Goal: Task Accomplishment & Management: Use online tool/utility

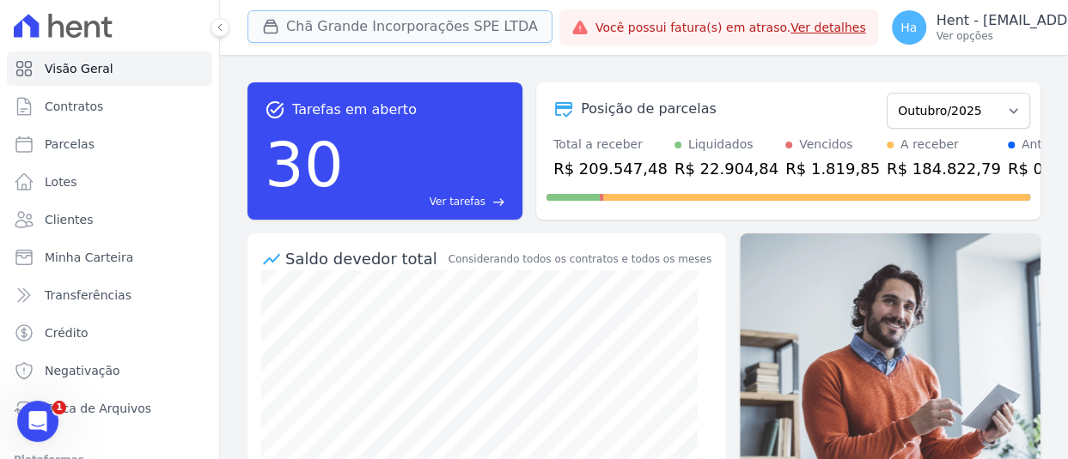
click at [362, 21] on button "Chã Grande Incorporações SPE LTDA" at bounding box center [399, 26] width 305 height 33
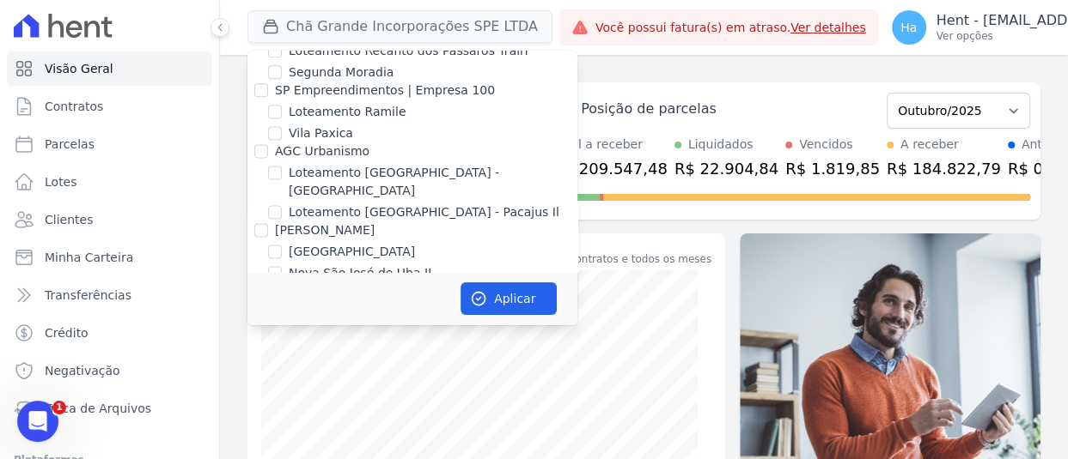
scroll to position [11422, 0]
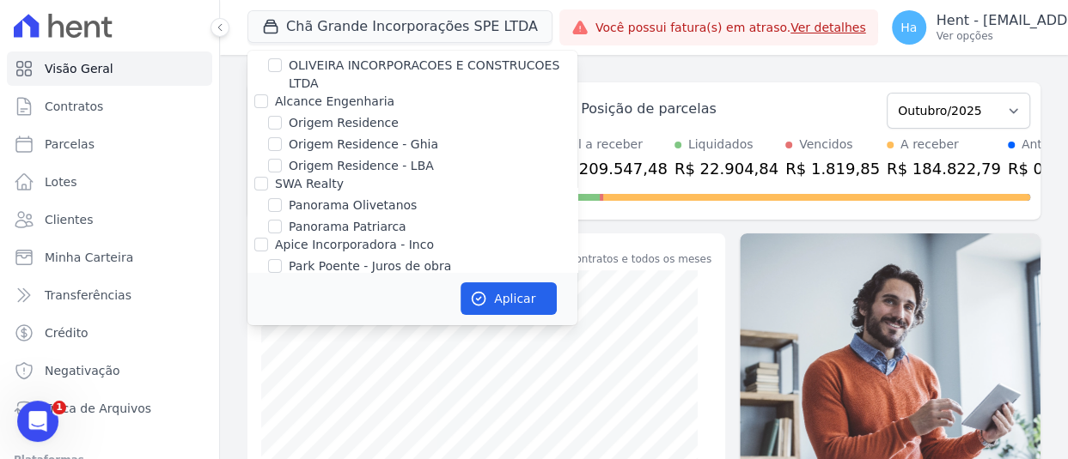
click at [259, 442] on input "CAVAZANI EMPREENDIMENTOS IMOBILIARIOS" at bounding box center [261, 449] width 14 height 14
checkbox input "true"
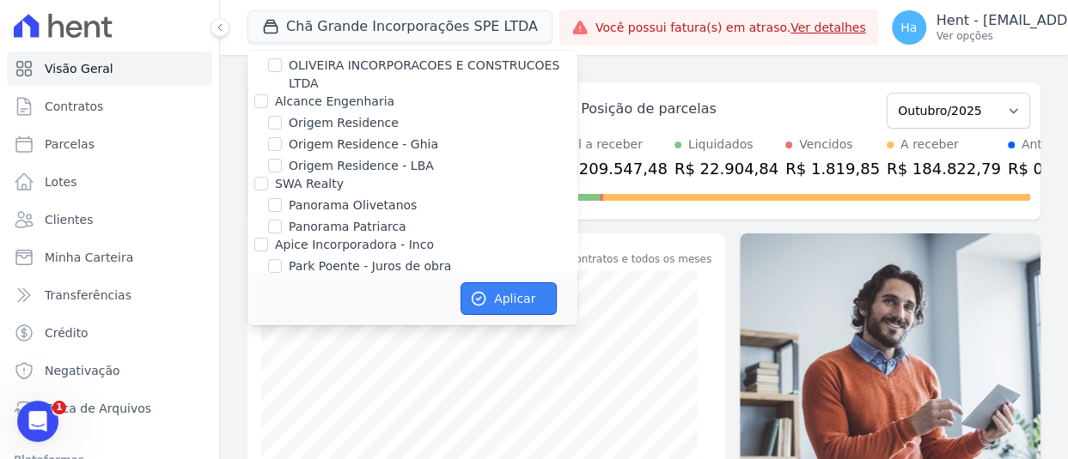
click at [524, 307] on button "Aplicar" at bounding box center [508, 299] width 96 height 33
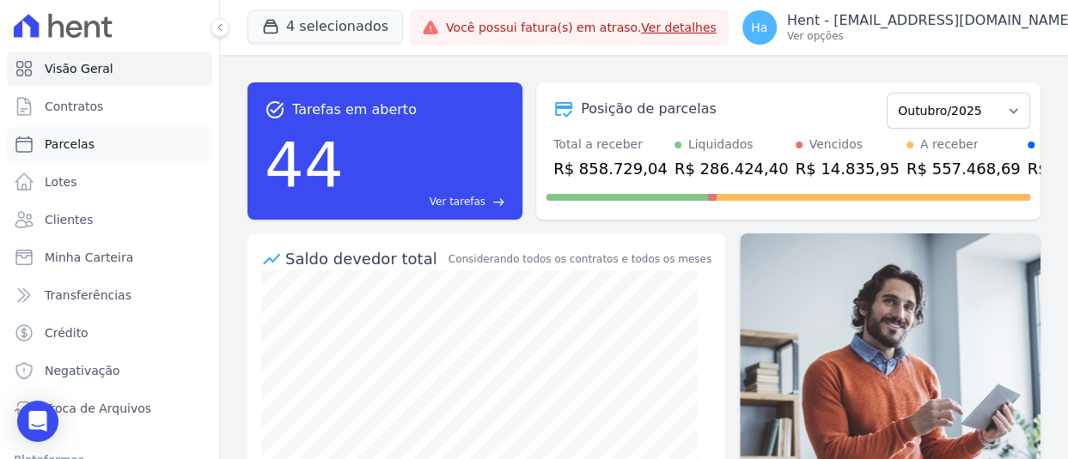
click at [67, 140] on span "Parcelas" at bounding box center [70, 144] width 50 height 17
select select
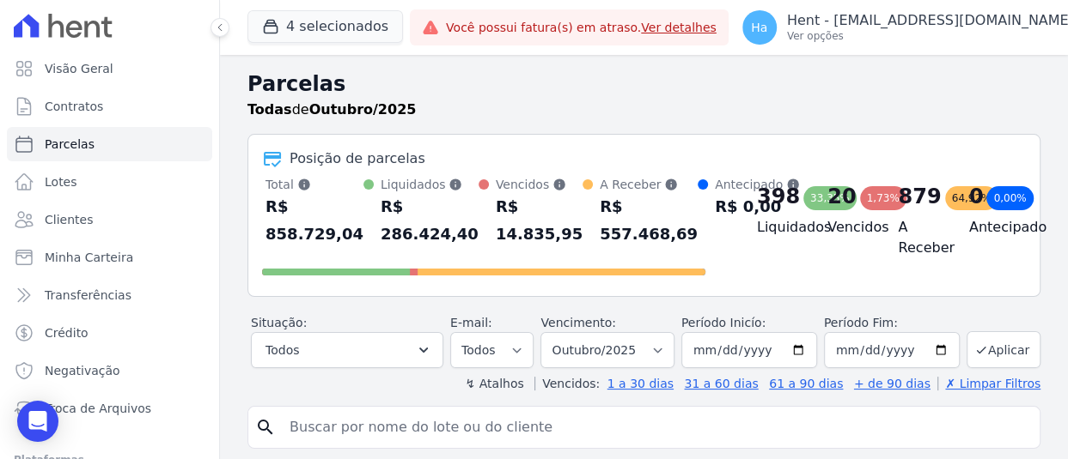
scroll to position [172, 0]
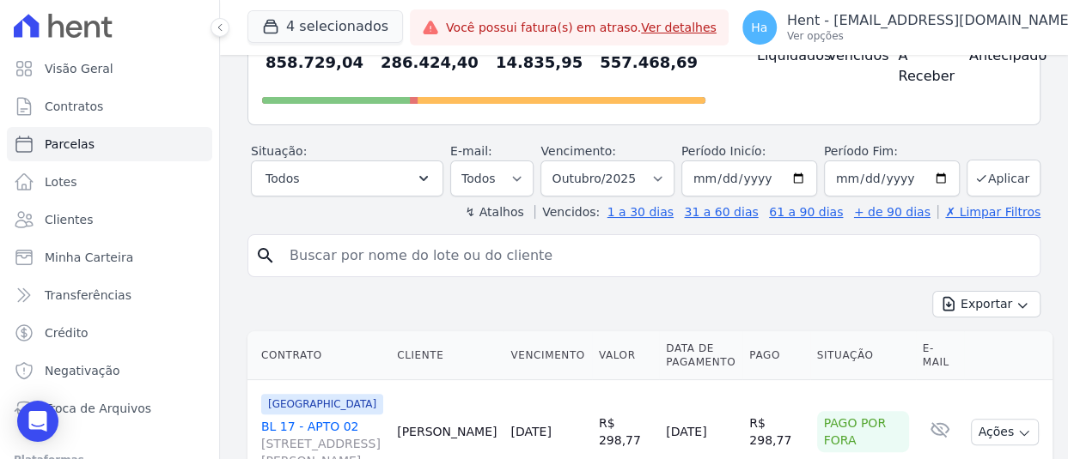
click at [355, 423] on link "BL 17 - APTO 02 Rua Arminda de Lima, 20, SALA 04, Centro" at bounding box center [322, 444] width 122 height 52
click at [332, 252] on input "search" at bounding box center [655, 256] width 753 height 34
paste input "[PERSON_NAME] MUNHOZ"
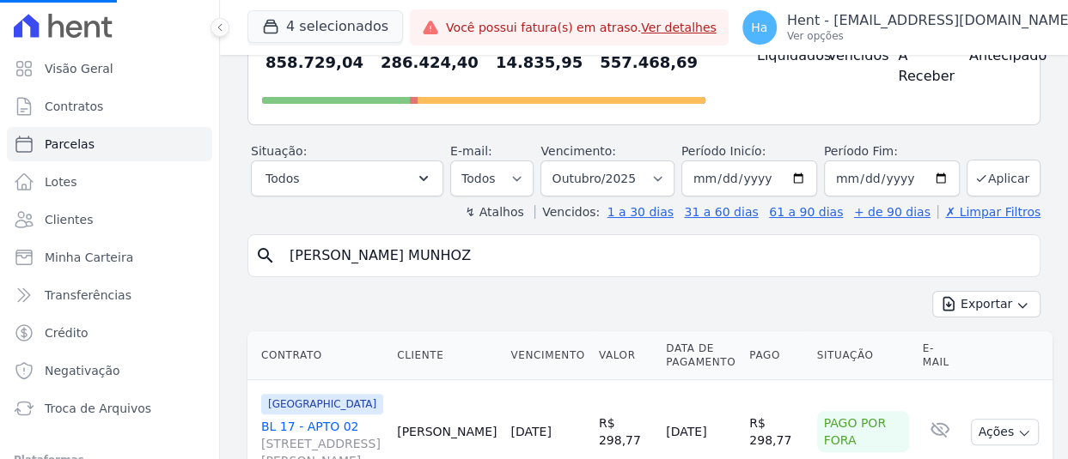
type input "[PERSON_NAME] MUNHOZ"
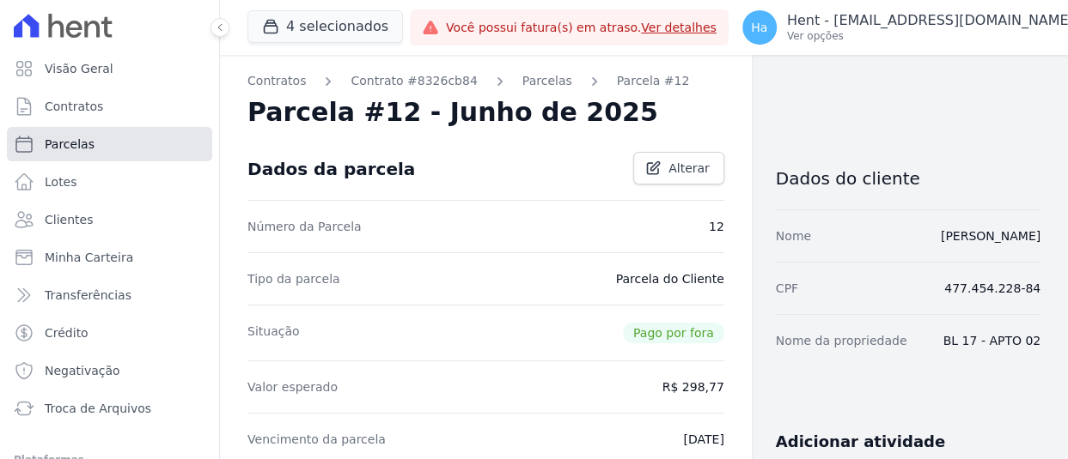
click at [59, 148] on span "Parcelas" at bounding box center [70, 144] width 50 height 17
select select
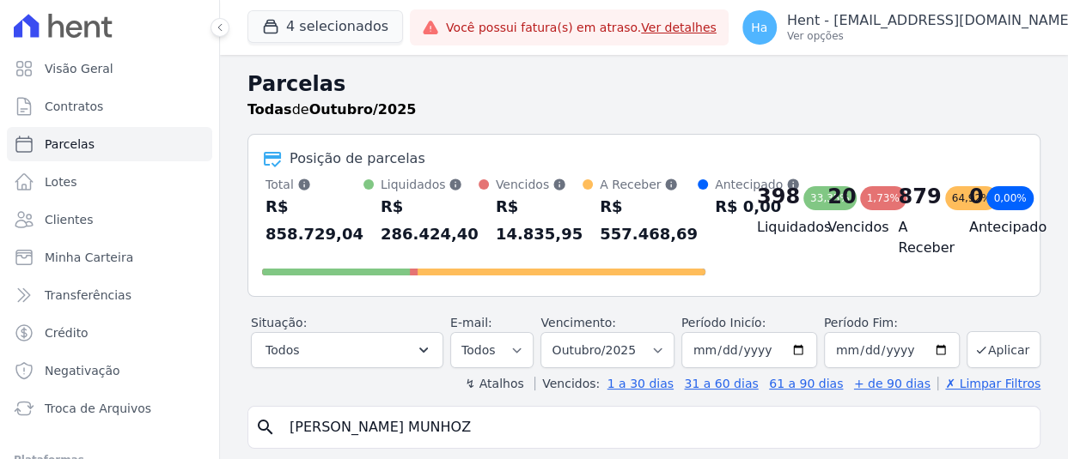
select select
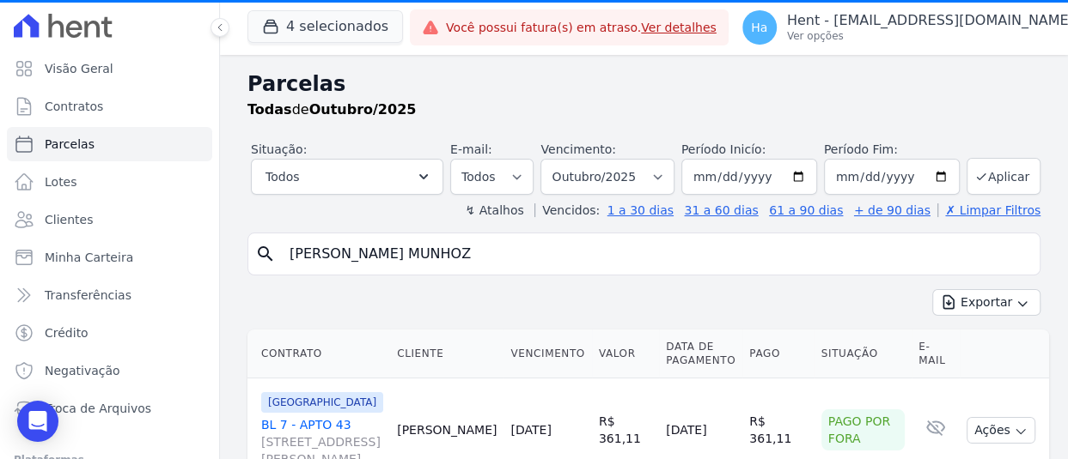
click at [521, 240] on input "[PERSON_NAME] MUNHOZ" at bounding box center [655, 254] width 753 height 34
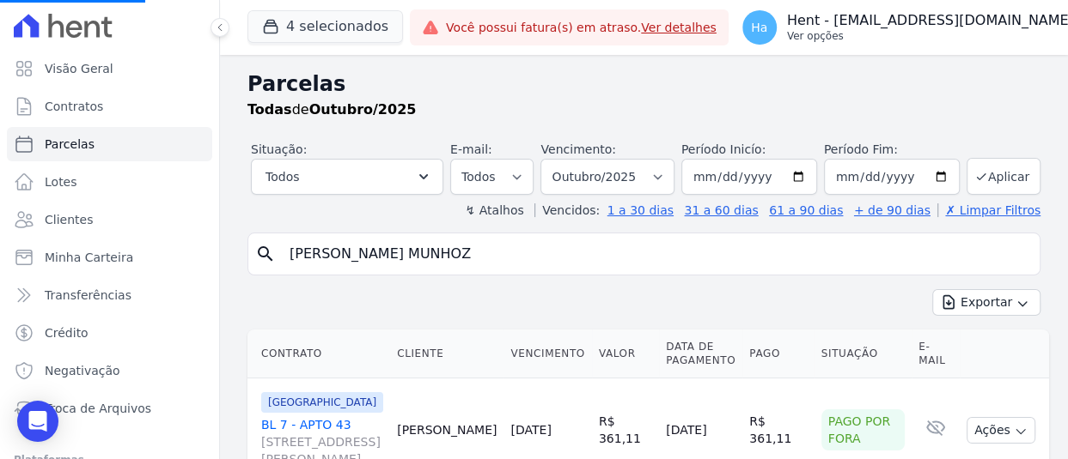
select select
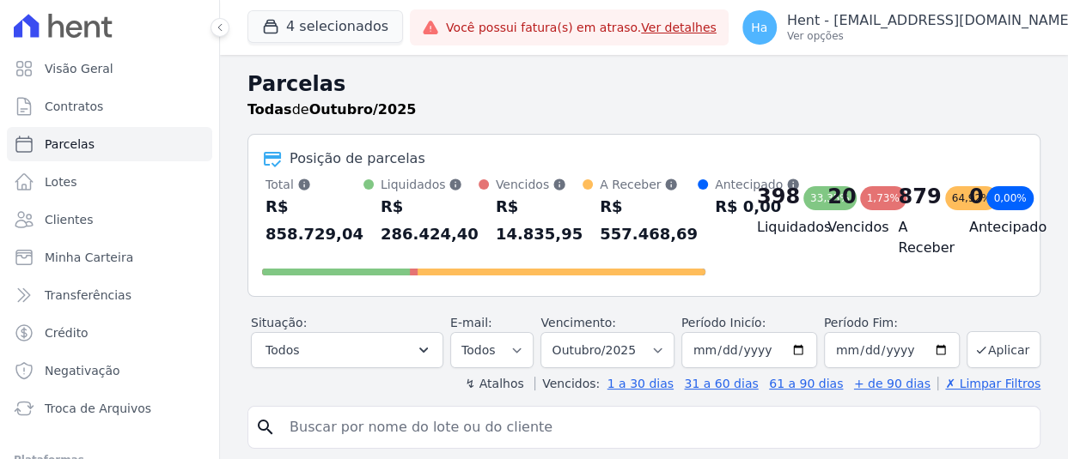
select select
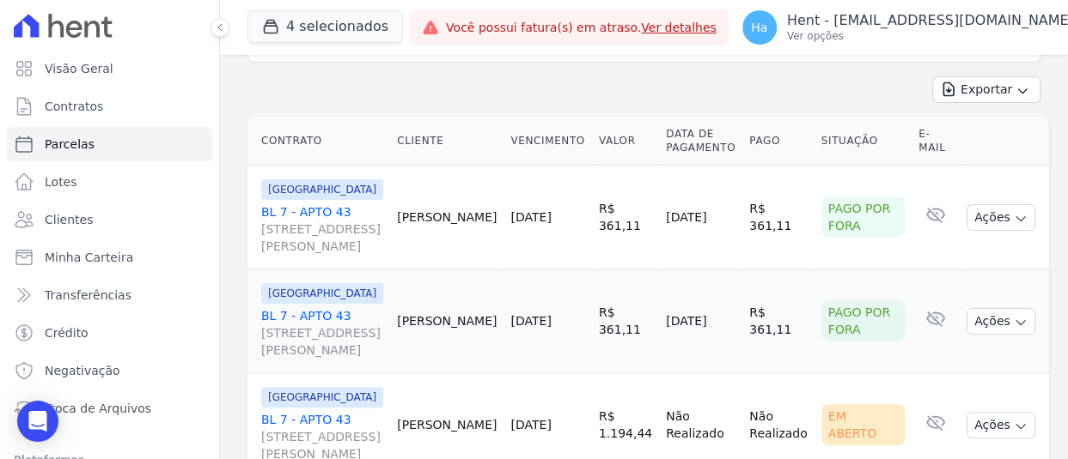
scroll to position [386, 0]
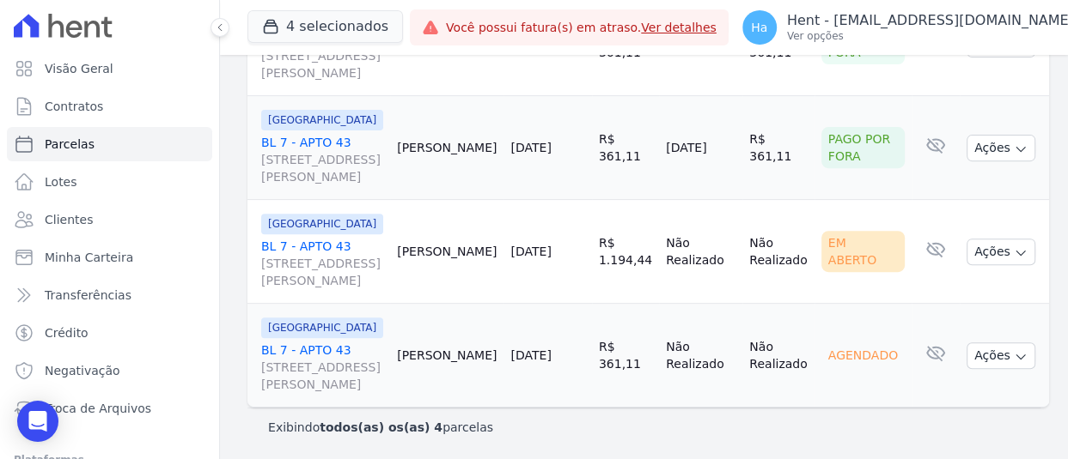
click at [304, 246] on link "BL 7 - APTO 43 Rua Arminda de Lima, 20, SALA 04, Centro" at bounding box center [322, 264] width 122 height 52
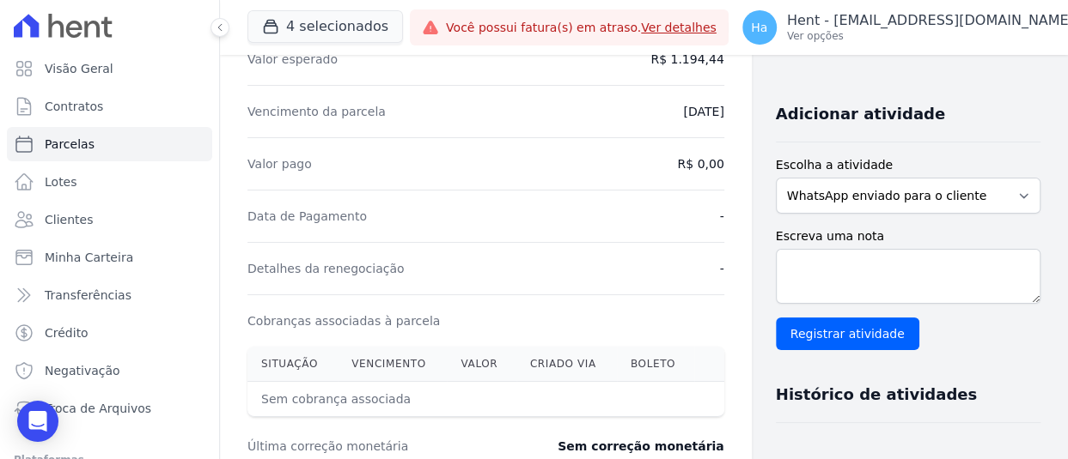
scroll to position [515, 0]
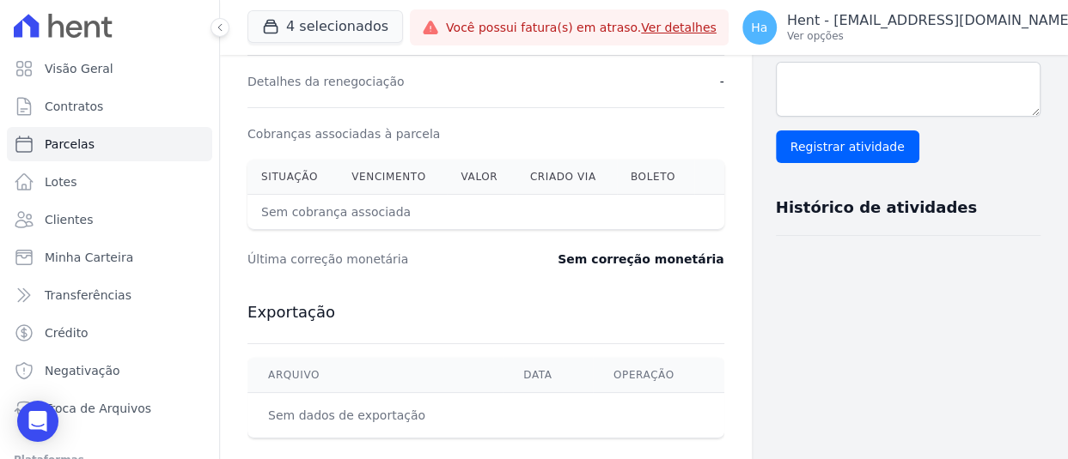
select select
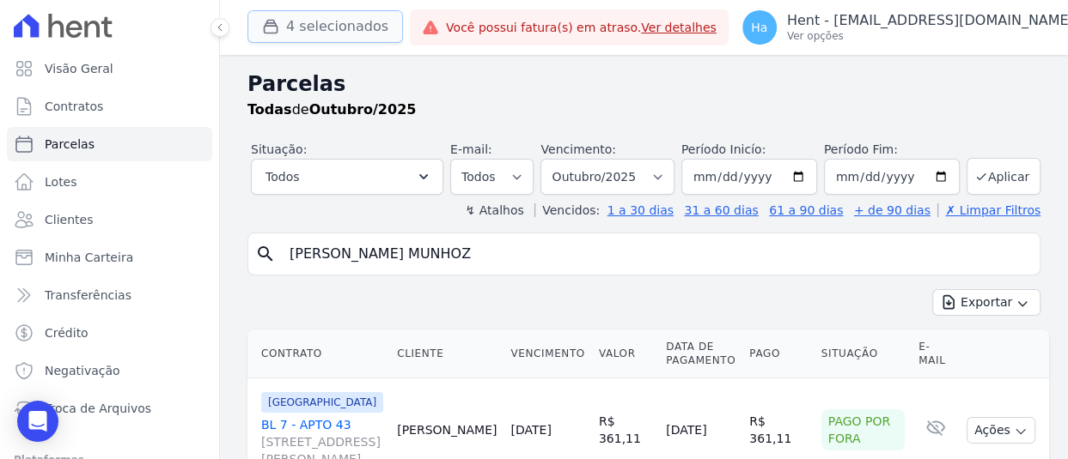
click at [347, 30] on button "4 selecionados" at bounding box center [324, 26] width 155 height 33
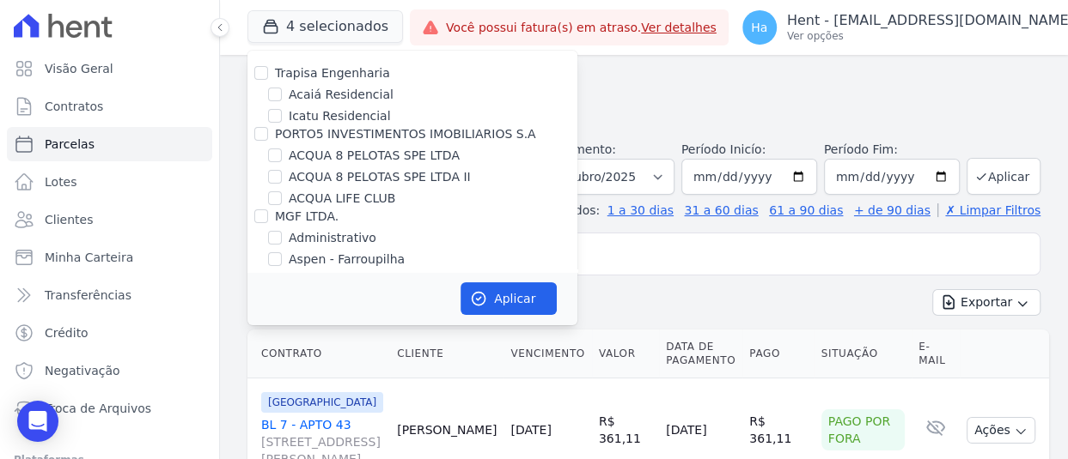
click at [267, 130] on div at bounding box center [261, 133] width 14 height 17
click at [261, 129] on input "PORTO5 INVESTIMENTOS IMOBILIARIOS S.A" at bounding box center [261, 134] width 14 height 14
checkbox input "true"
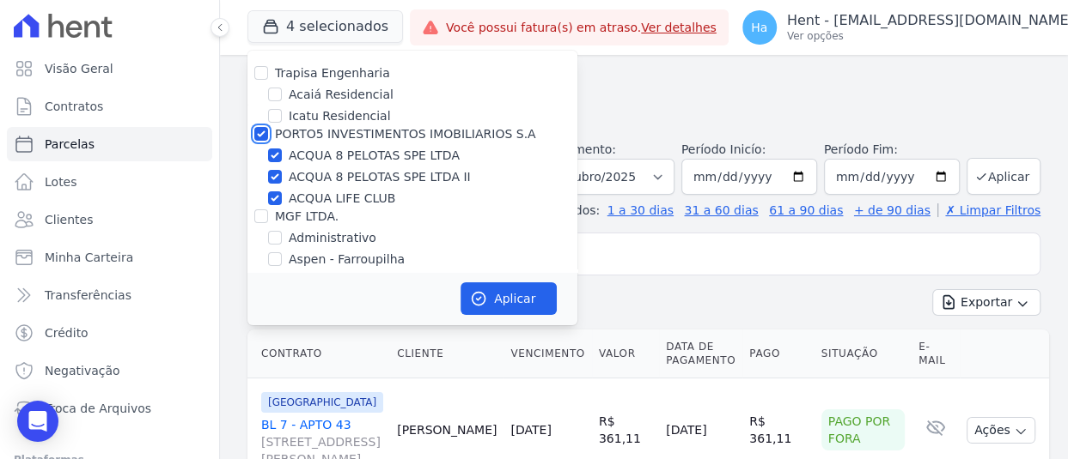
checkbox input "true"
click at [484, 283] on button "Aplicar" at bounding box center [508, 299] width 96 height 33
select select
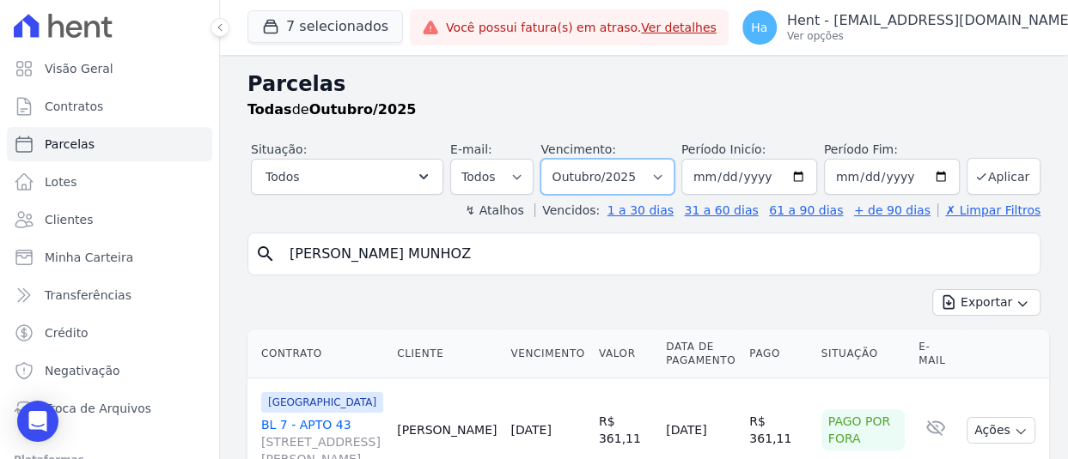
drag, startPoint x: 661, startPoint y: 175, endPoint x: 664, endPoint y: 192, distance: 16.5
click at [661, 175] on select "Filtrar por período ──────── Todos os meses Maio/2015 Junho/2015 Julho/2015 Ago…" at bounding box center [606, 177] width 133 height 36
select select "all"
click at [544, 159] on select "Filtrar por período ──────── Todos os meses Maio/2015 Junho/2015 Julho/2015 Ago…" at bounding box center [606, 177] width 133 height 36
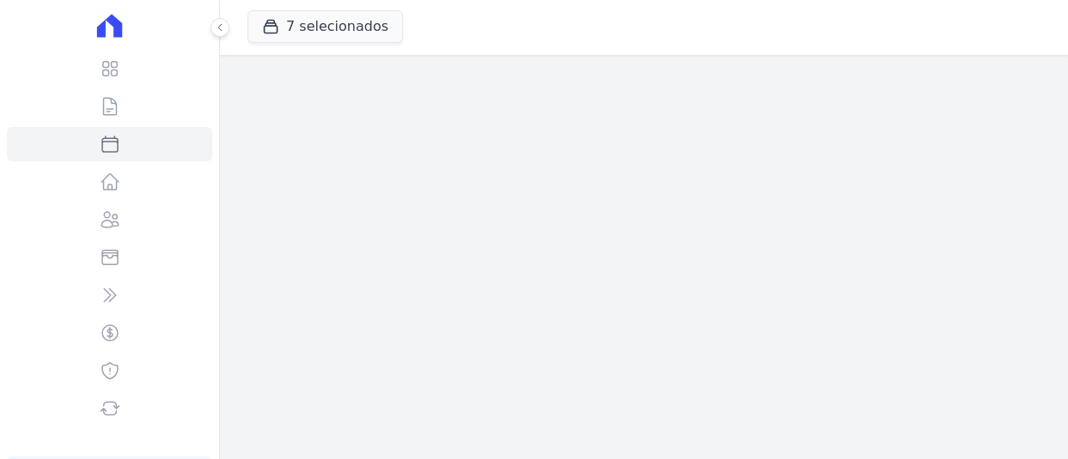
select select
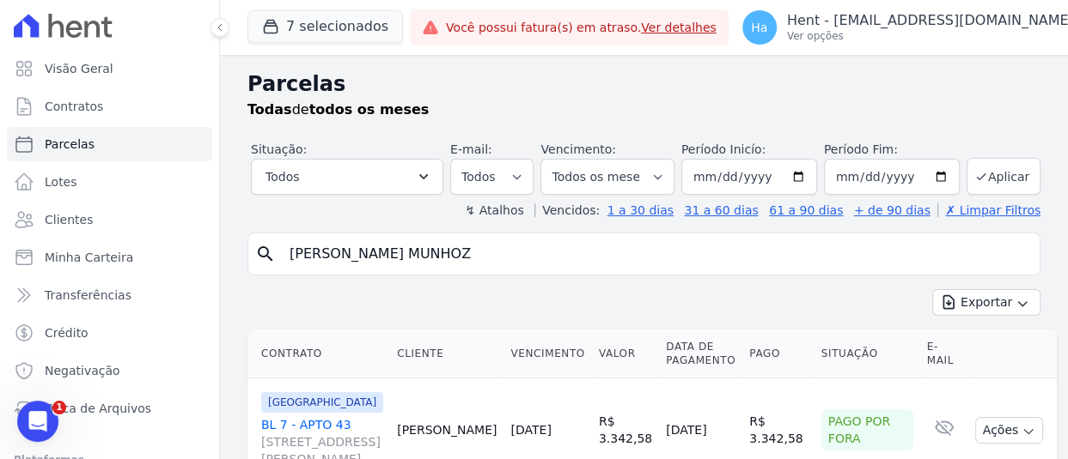
click at [462, 251] on input "[PERSON_NAME] MUNHOZ" at bounding box center [655, 254] width 753 height 34
click at [418, 179] on icon "button" at bounding box center [423, 176] width 17 height 17
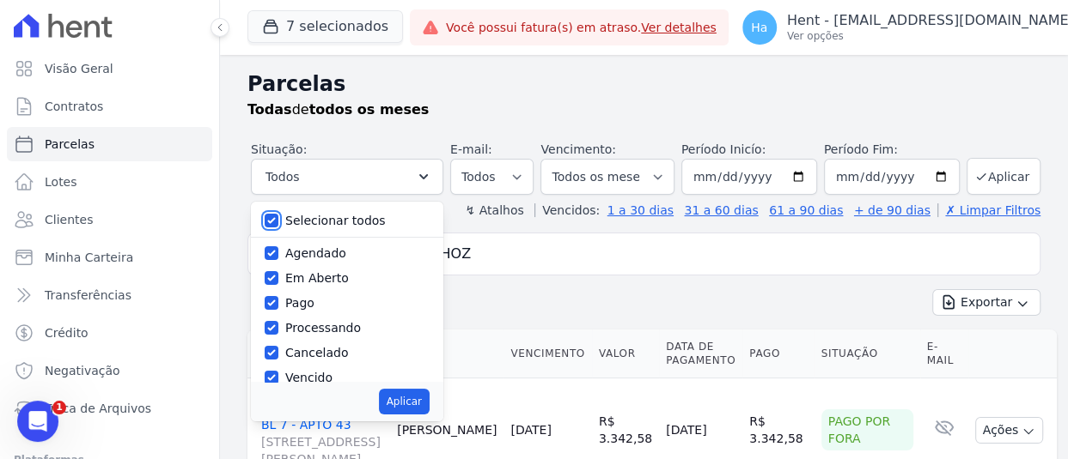
click at [267, 214] on input "Selecionar todos" at bounding box center [272, 221] width 14 height 14
checkbox input "false"
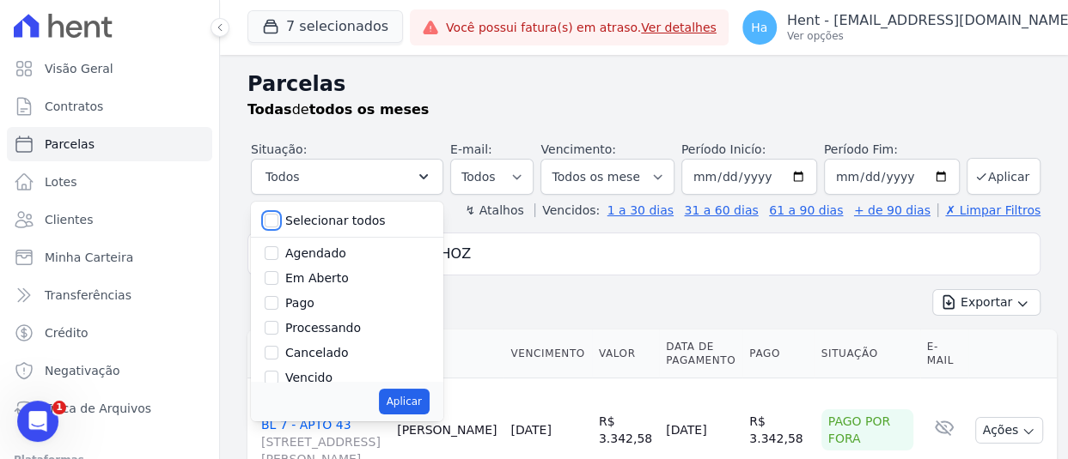
checkbox input "false"
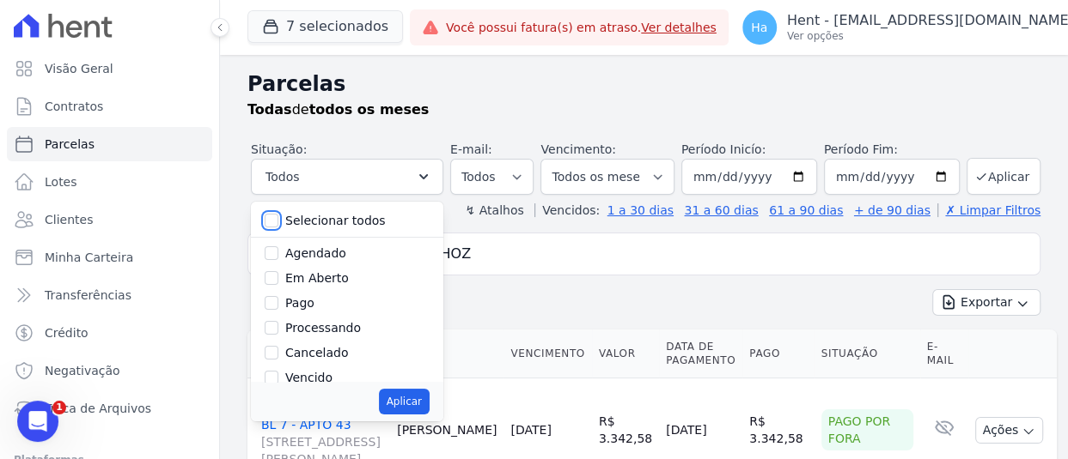
checkbox input "false"
click at [270, 306] on input "Pago" at bounding box center [272, 303] width 14 height 14
click at [266, 300] on input "Pago" at bounding box center [272, 303] width 14 height 14
checkbox input "false"
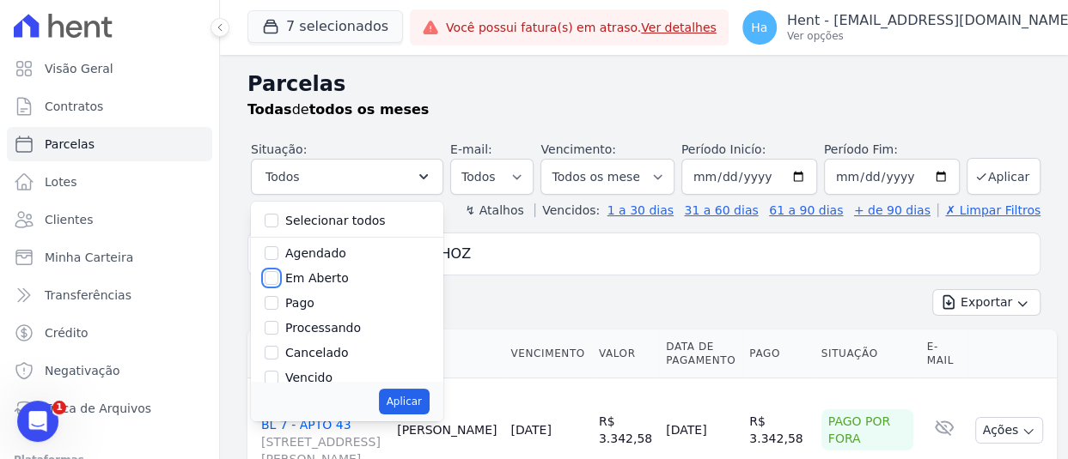
click at [265, 276] on input "Em Aberto" at bounding box center [272, 278] width 14 height 14
checkbox input "true"
click at [401, 400] on button "Aplicar" at bounding box center [404, 402] width 51 height 26
select select "pending"
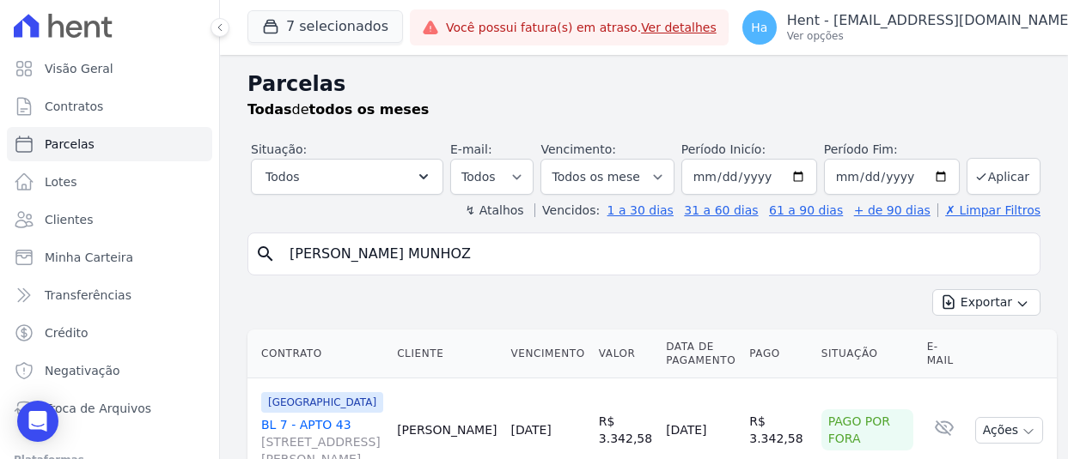
select select "pending"
click at [662, 171] on select "Filtrar por período ──────── Todos os meses Maio/2015 Junho/2015 Julho/2015 Ago…" at bounding box center [606, 177] width 133 height 36
click at [704, 174] on input "[DATE]" at bounding box center [749, 177] width 136 height 36
type input "2019-10-01"
type input "2025-09-01"
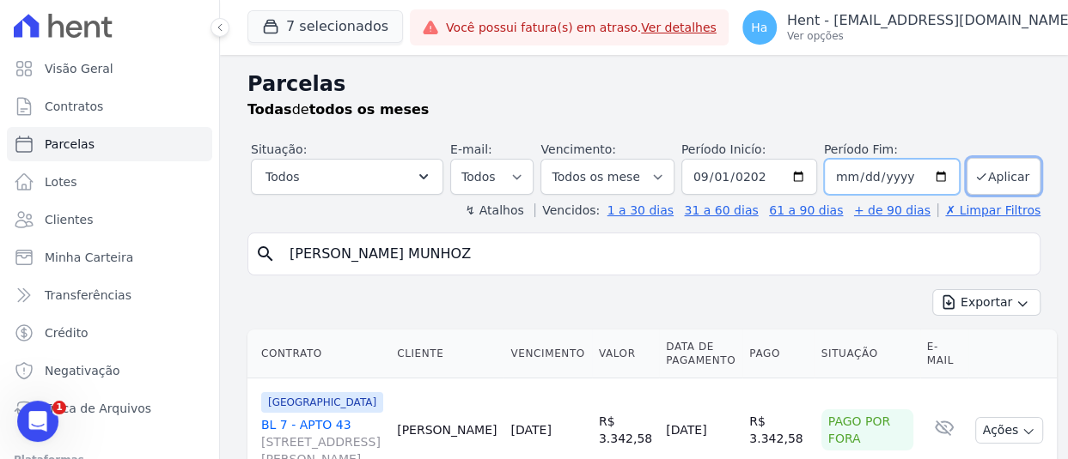
click at [839, 177] on input "[DATE]" at bounding box center [892, 177] width 136 height 36
click at [879, 179] on input "2025-10-30" at bounding box center [892, 177] width 136 height 36
type input "2026-10-30"
click at [989, 179] on button "Aplicar" at bounding box center [1003, 176] width 74 height 37
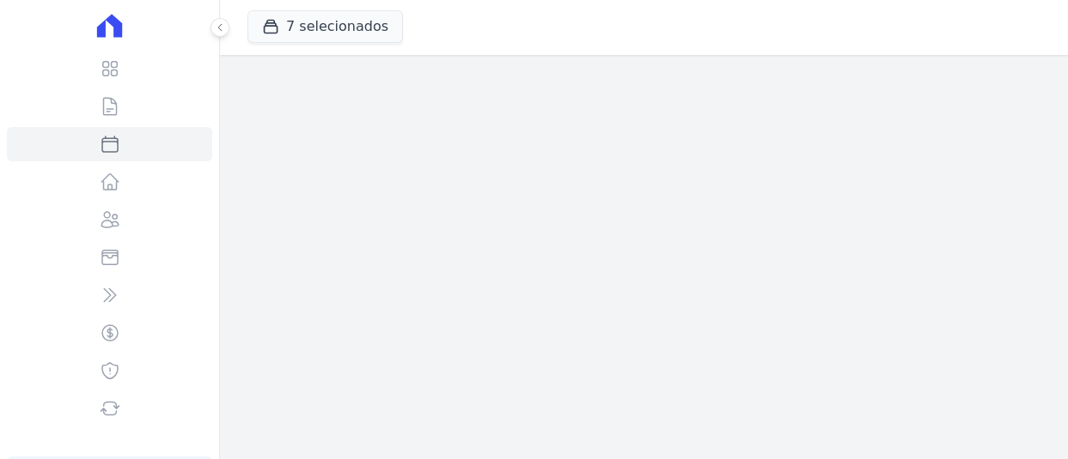
select select
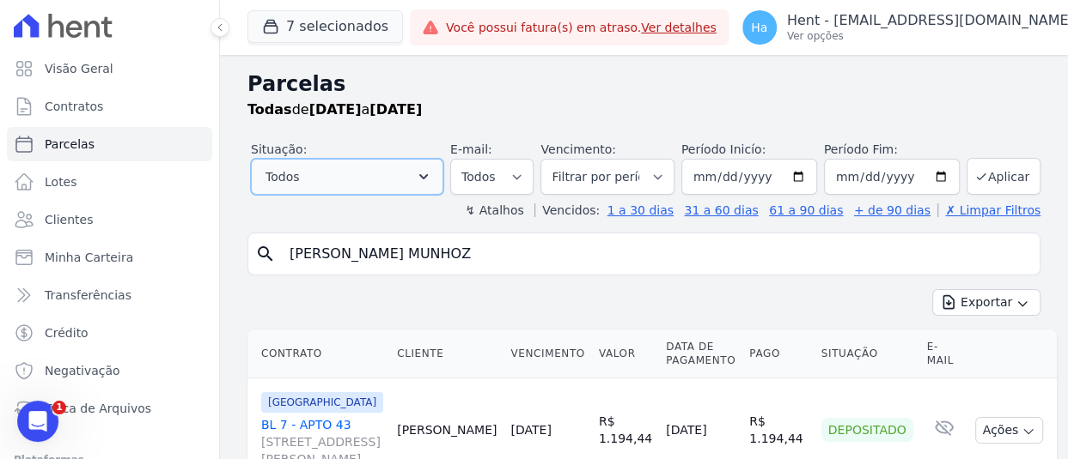
click at [418, 180] on icon "button" at bounding box center [423, 176] width 17 height 17
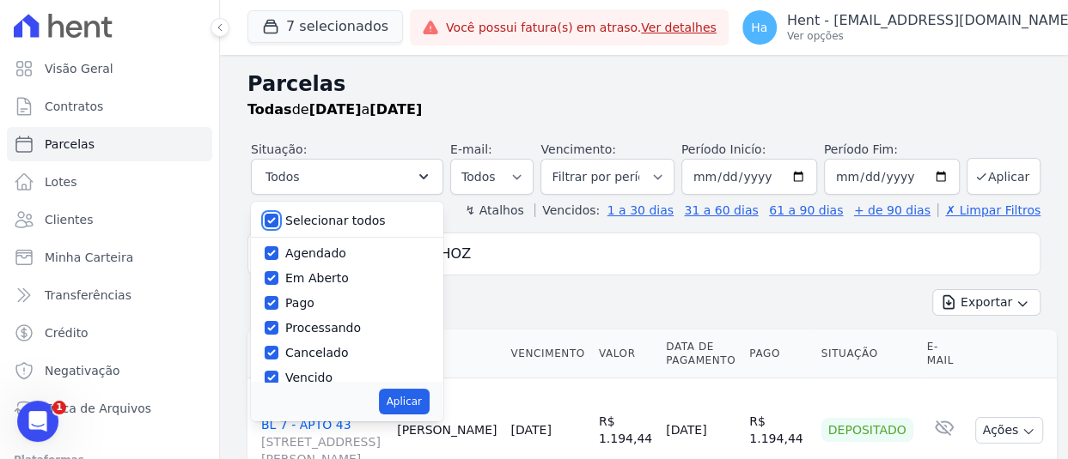
click at [266, 222] on input "Selecionar todos" at bounding box center [272, 221] width 14 height 14
checkbox input "false"
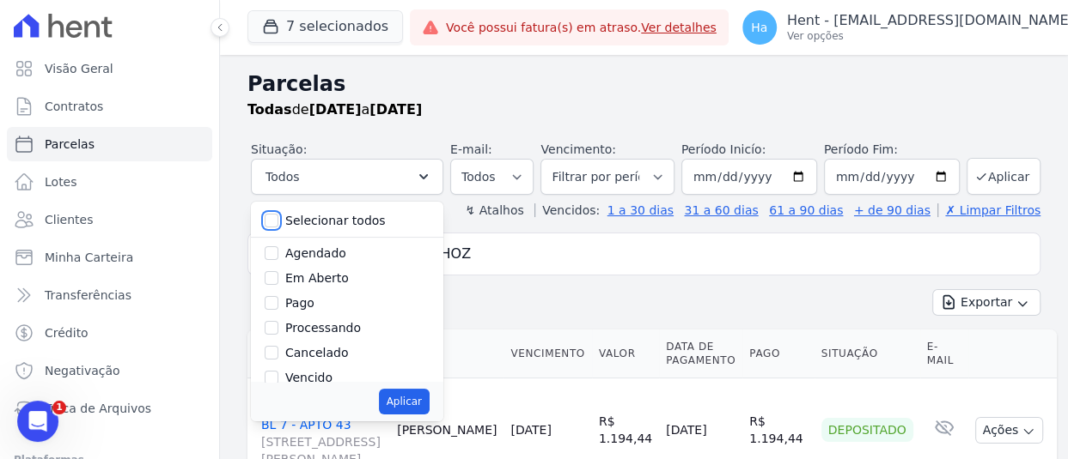
checkbox input "false"
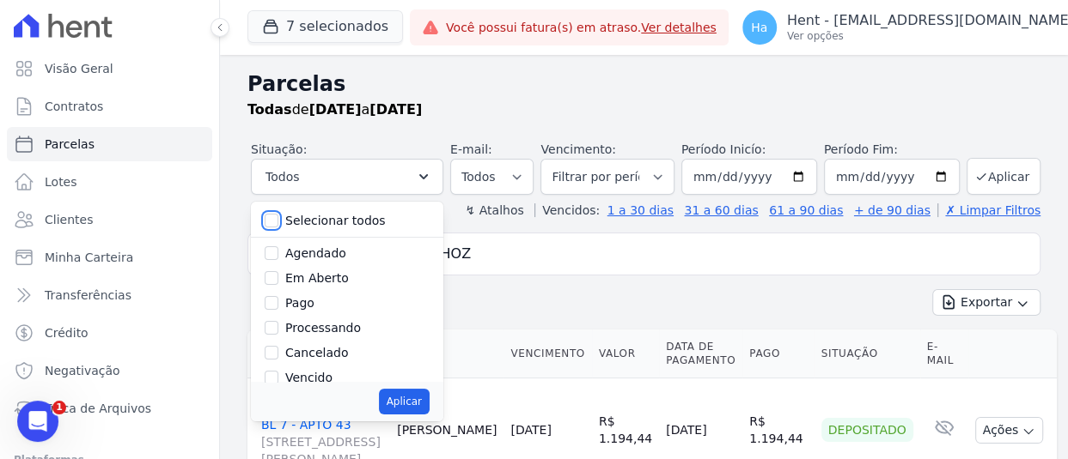
checkbox input "false"
click at [268, 279] on input "Em Aberto" at bounding box center [272, 278] width 14 height 14
checkbox input "true"
click at [413, 394] on button "Aplicar" at bounding box center [404, 402] width 51 height 26
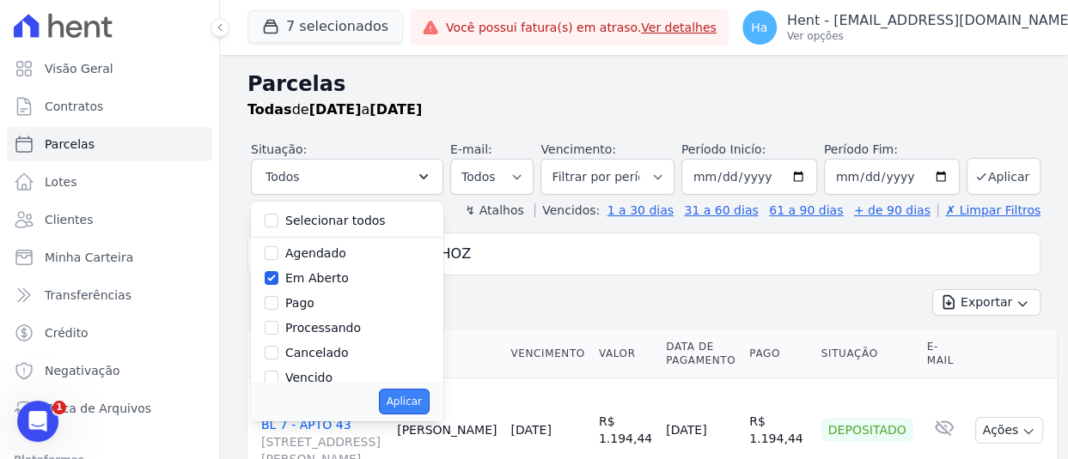
select select "pending"
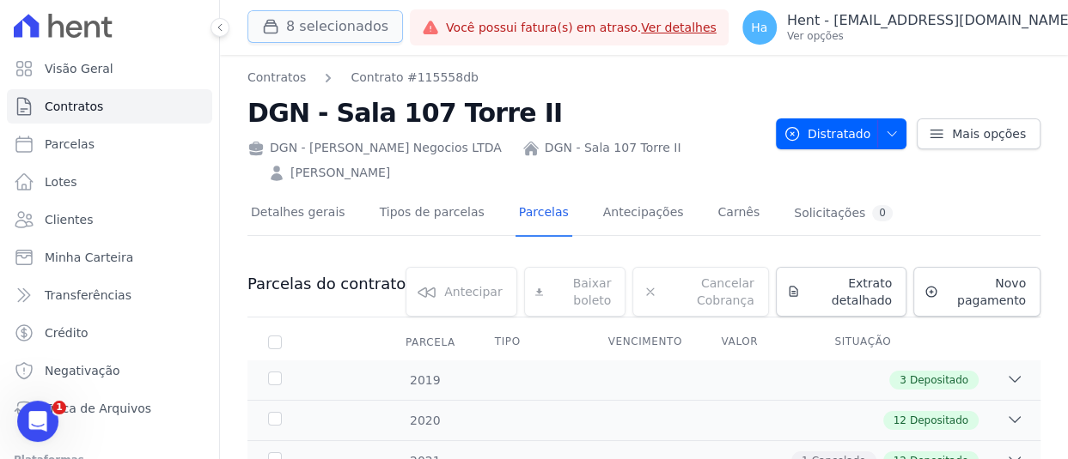
click at [338, 23] on button "8 selecionados" at bounding box center [324, 26] width 155 height 33
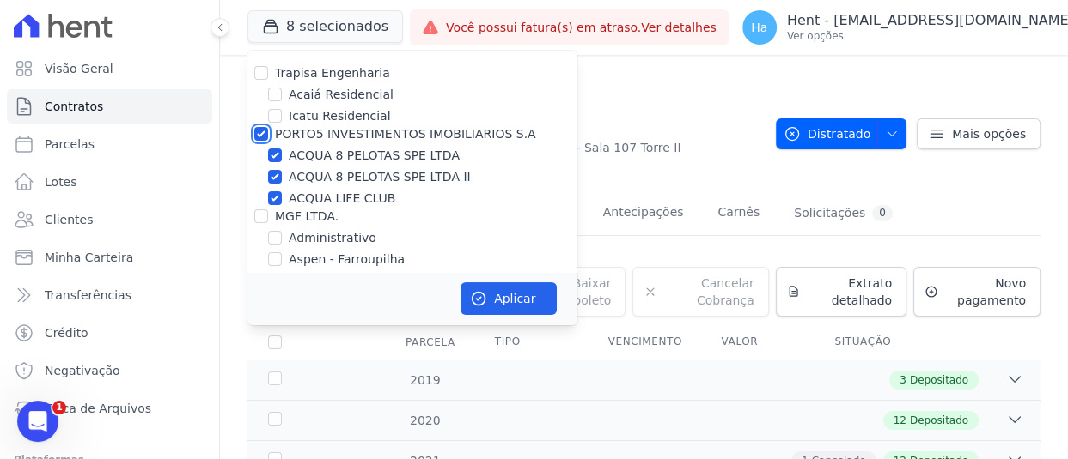
click at [263, 130] on input "PORTO5 INVESTIMENTOS IMOBILIARIOS S.A" at bounding box center [261, 134] width 14 height 14
checkbox input "false"
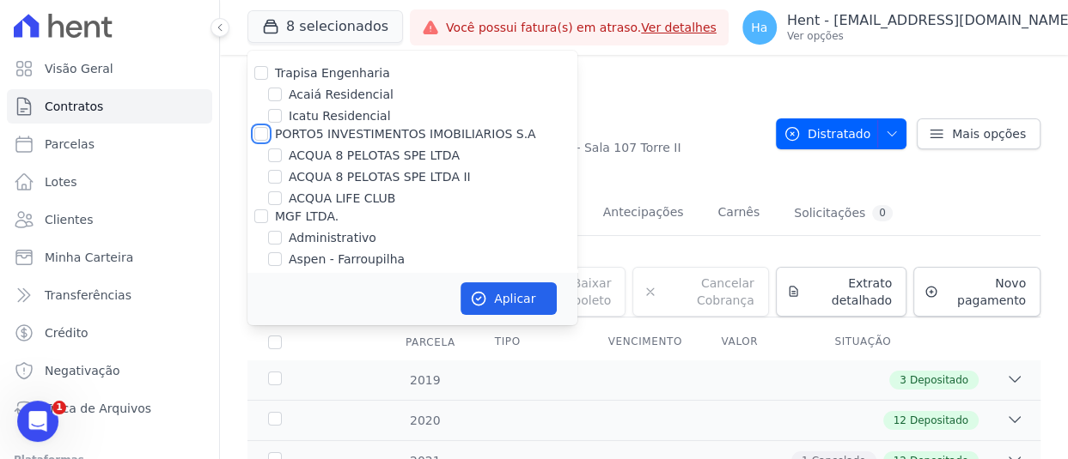
click at [263, 130] on input "PORTO5 INVESTIMENTOS IMOBILIARIOS S.A" at bounding box center [261, 134] width 14 height 14
checkbox input "true"
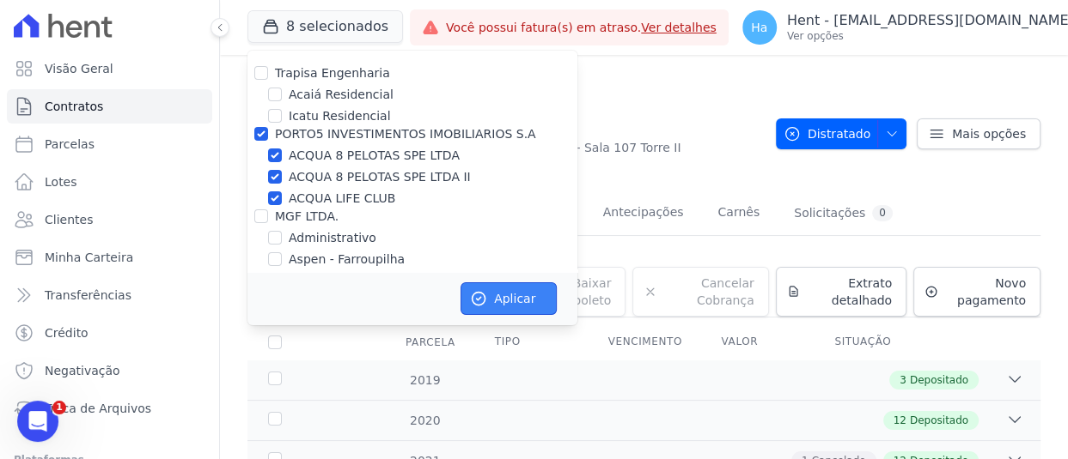
click at [490, 292] on button "Aplicar" at bounding box center [508, 299] width 96 height 33
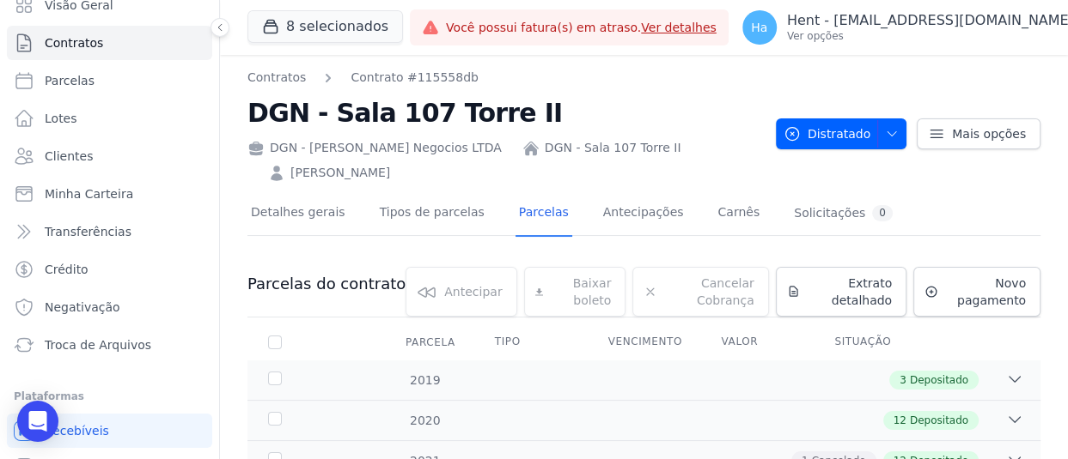
scroll to position [128, 0]
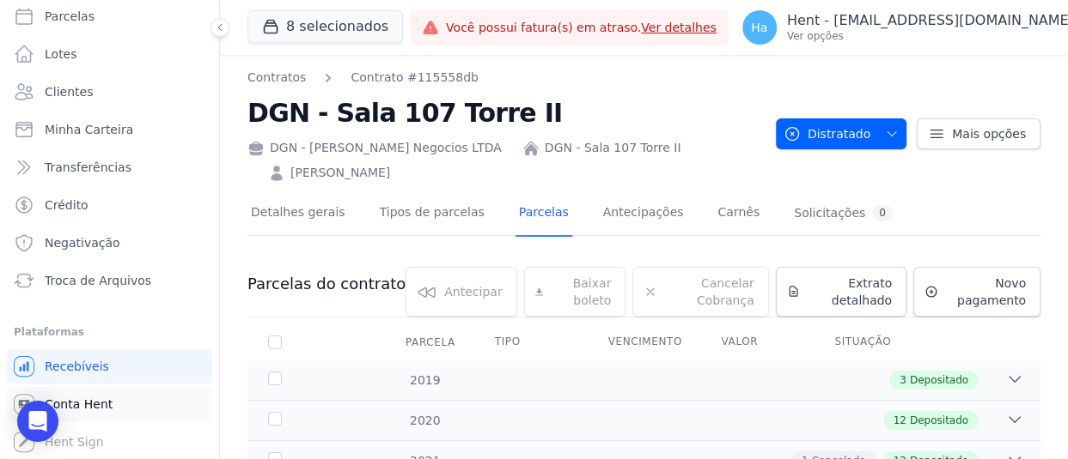
click at [112, 409] on link "Conta Hent" at bounding box center [109, 404] width 205 height 34
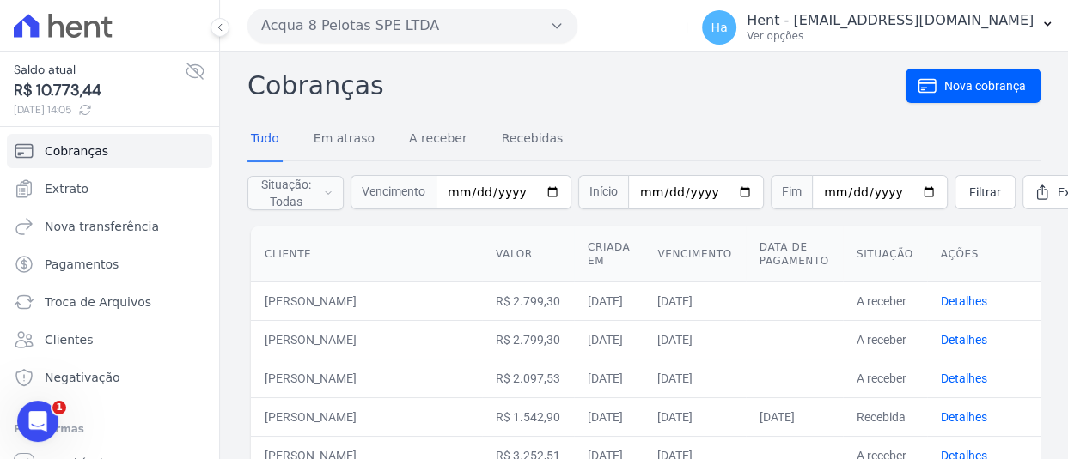
click at [554, 28] on icon "button" at bounding box center [557, 26] width 14 height 14
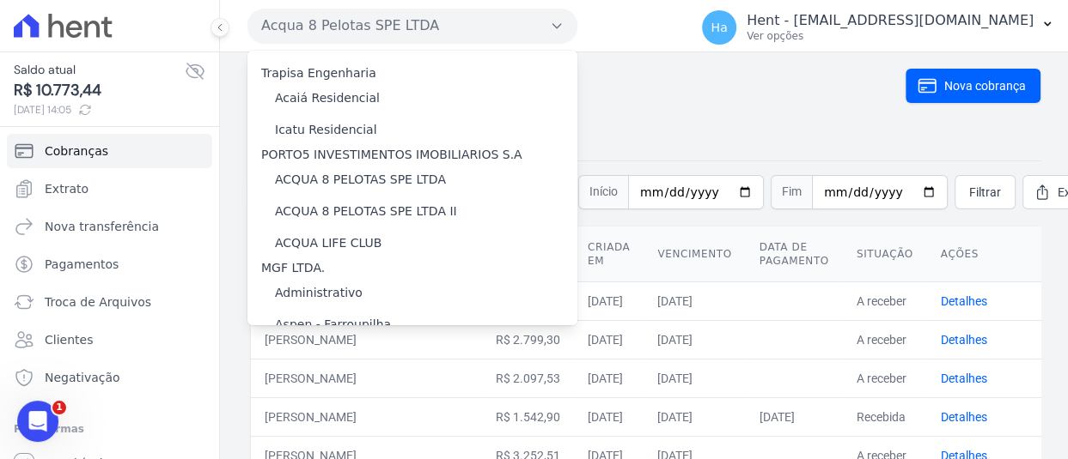
click at [820, 95] on h2 "Cobranças" at bounding box center [576, 85] width 658 height 39
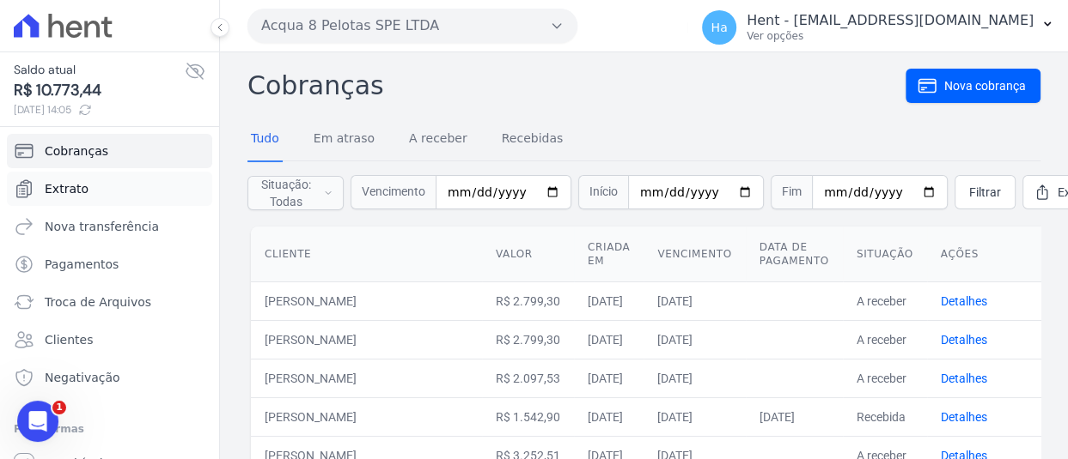
click at [77, 191] on span "Extrato" at bounding box center [67, 188] width 44 height 17
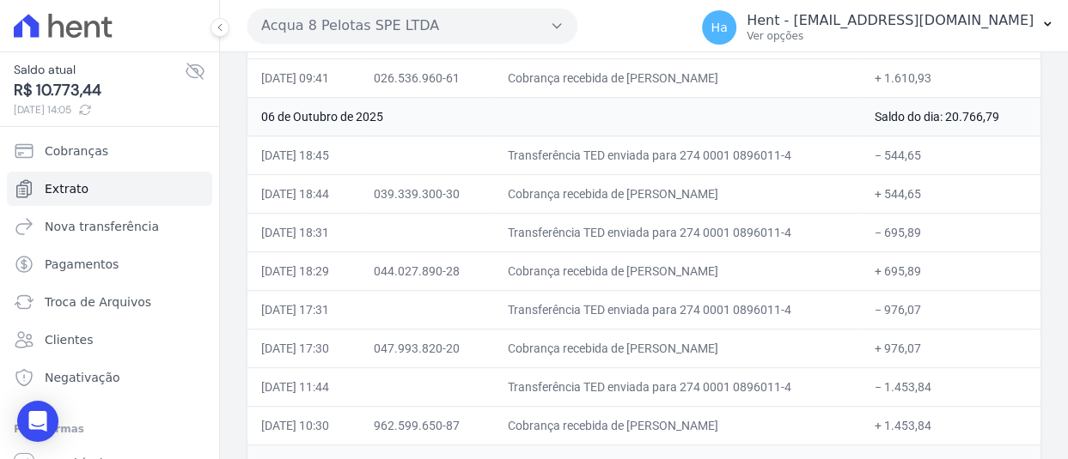
scroll to position [344, 0]
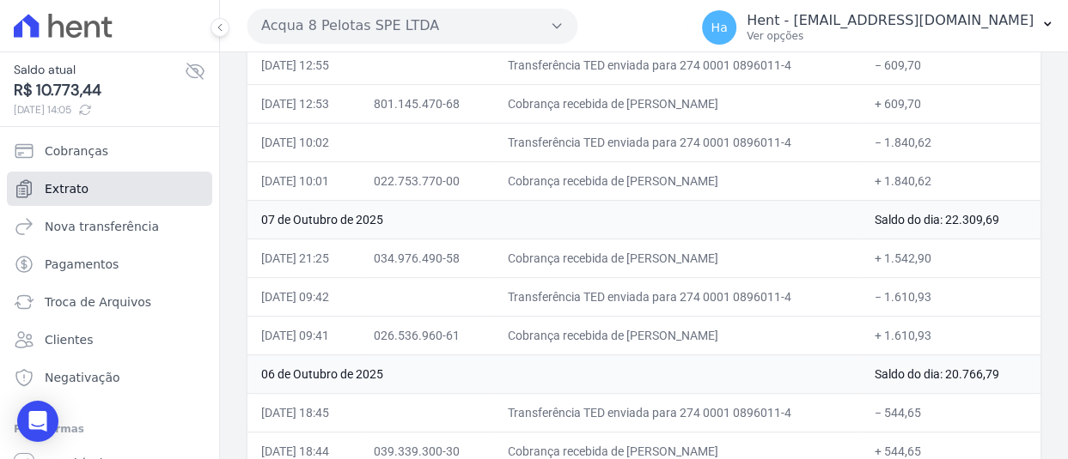
click at [123, 198] on link "Extrato" at bounding box center [109, 189] width 205 height 34
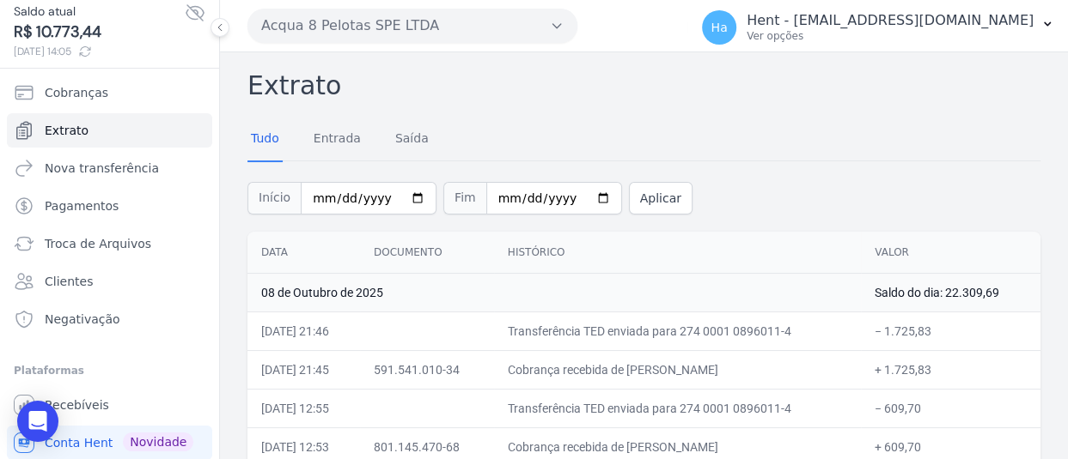
scroll to position [96, 0]
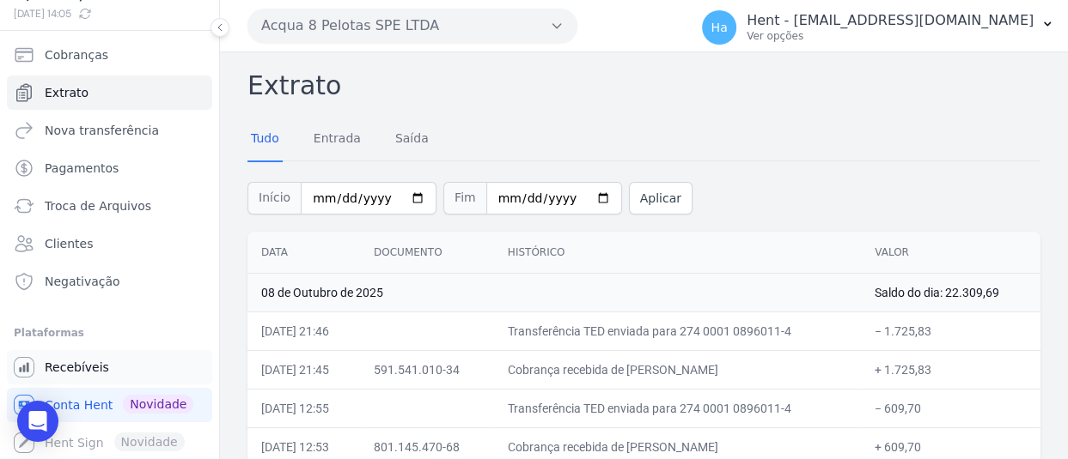
click at [84, 373] on span "Recebíveis" at bounding box center [77, 367] width 64 height 17
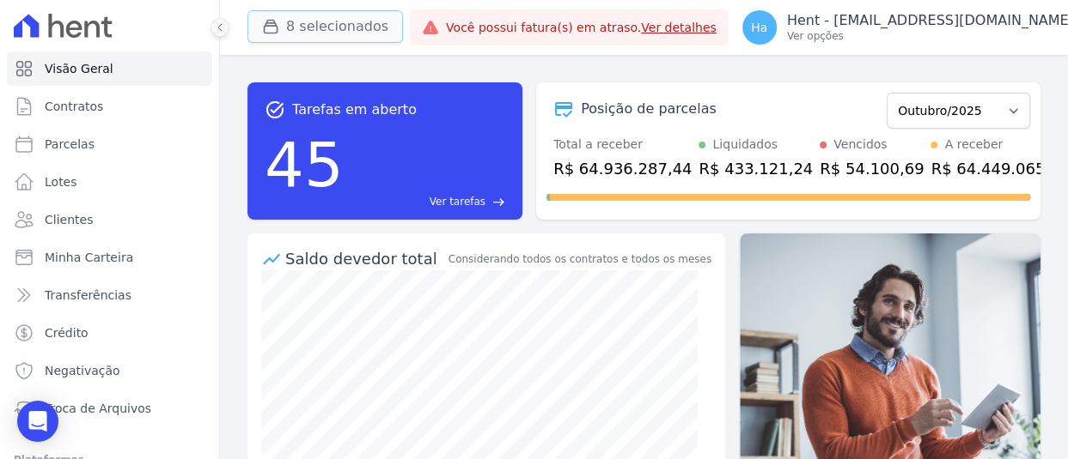
click at [318, 17] on button "8 selecionados" at bounding box center [324, 26] width 155 height 33
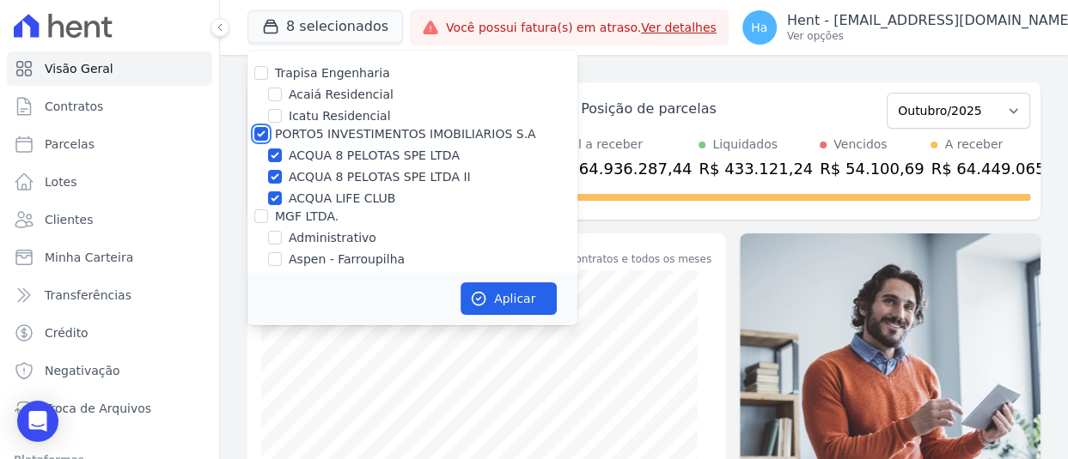
click at [264, 134] on input "PORTO5 INVESTIMENTOS IMOBILIARIOS S.A" at bounding box center [261, 134] width 14 height 14
checkbox input "false"
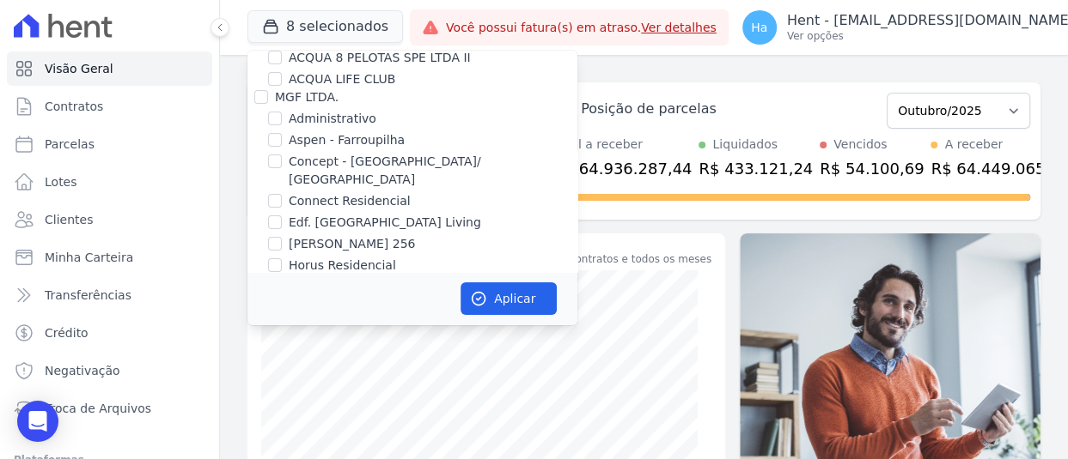
scroll to position [11831, 0]
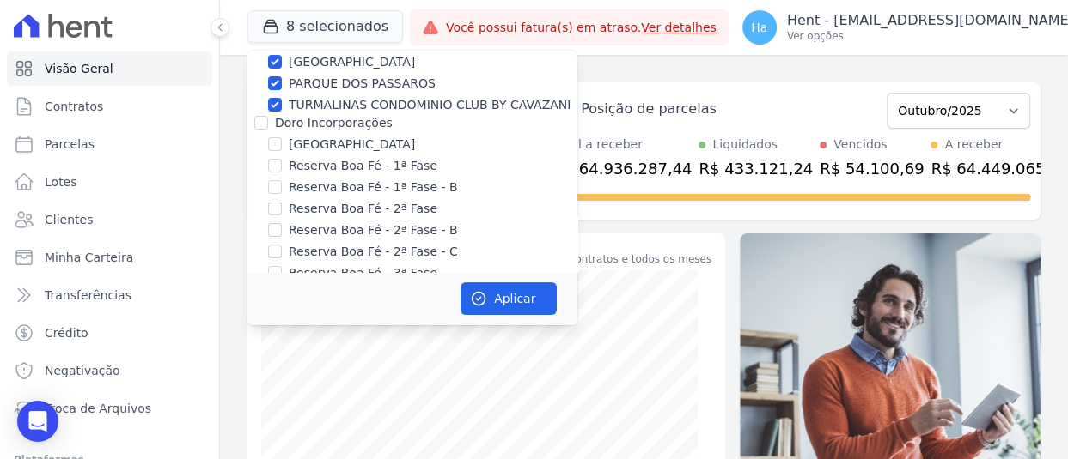
click at [259, 442] on input "Laje Engenharia" at bounding box center [261, 449] width 14 height 14
checkbox input "true"
click at [516, 292] on button "Aplicar" at bounding box center [508, 299] width 96 height 33
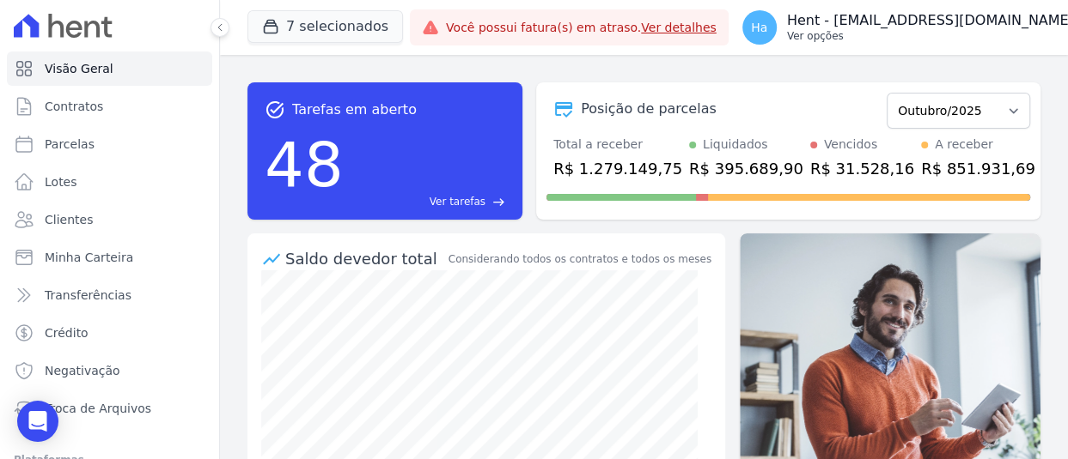
click at [956, 21] on p "Hent - [EMAIL_ADDRESS][DOMAIN_NAME]" at bounding box center [930, 20] width 287 height 17
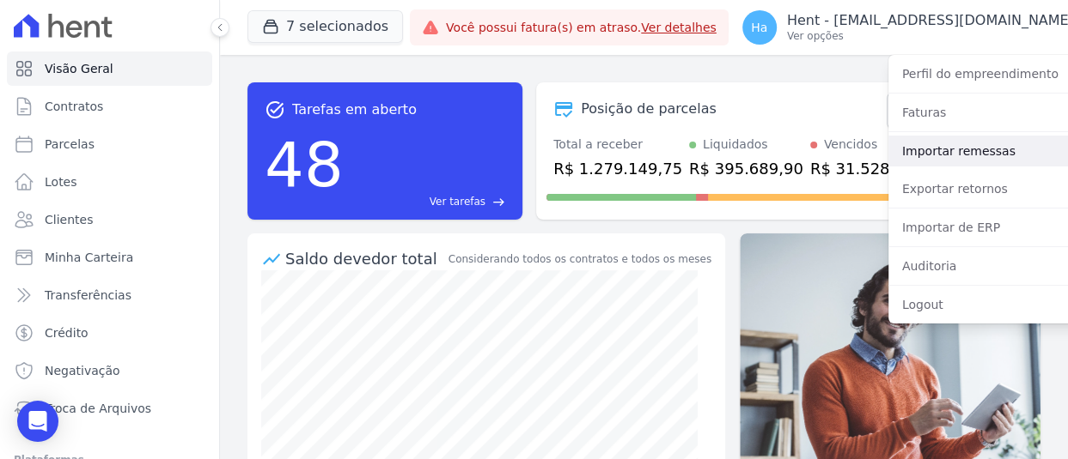
click at [966, 153] on link "Importar remessas" at bounding box center [998, 151] width 220 height 31
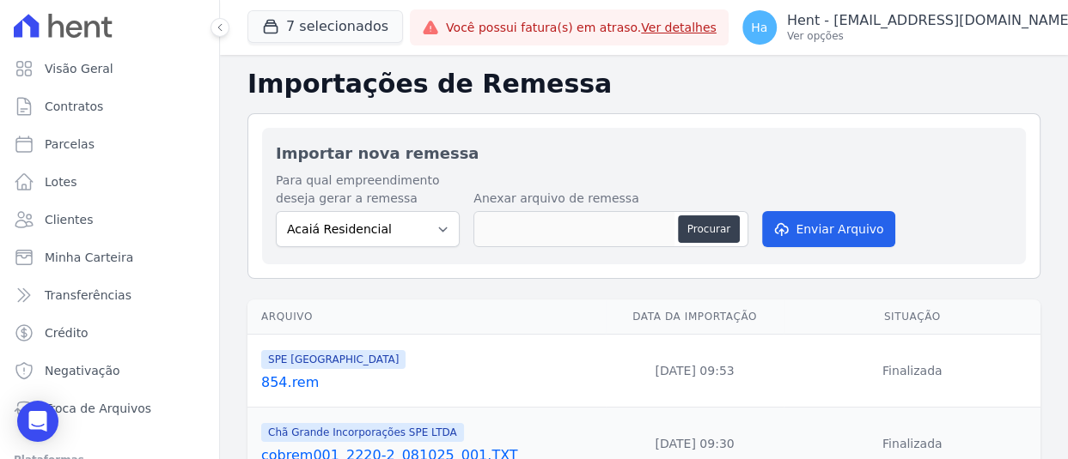
click at [272, 382] on link "854.rem" at bounding box center [430, 383] width 338 height 21
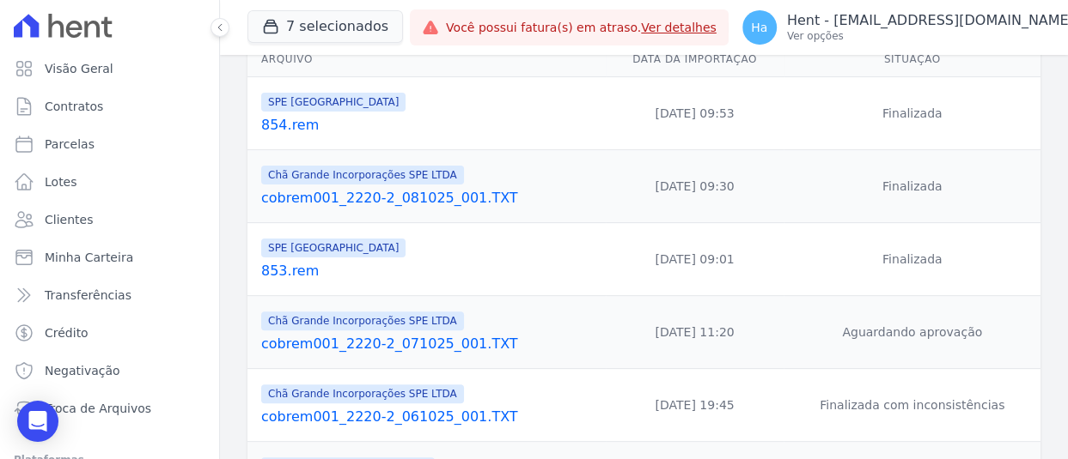
scroll to position [86, 0]
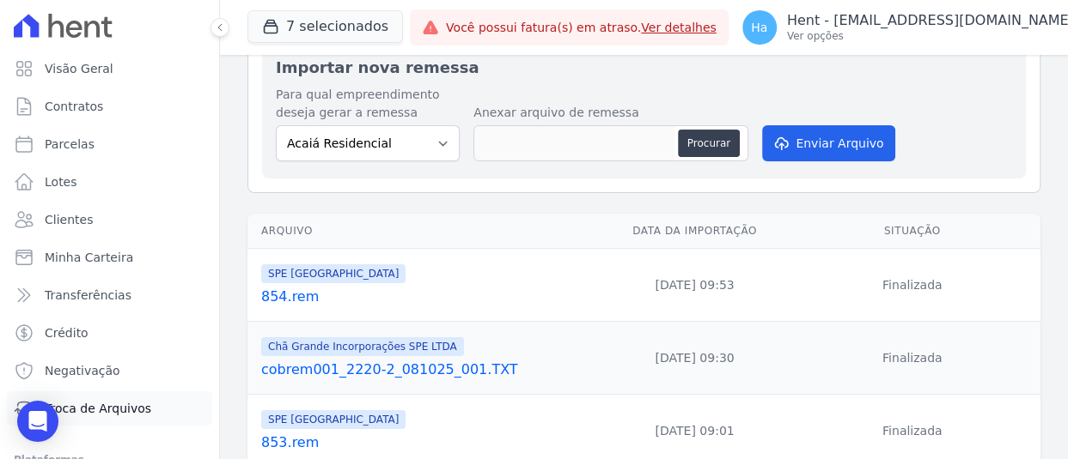
click at [120, 403] on span "Troca de Arquivos" at bounding box center [98, 408] width 106 height 17
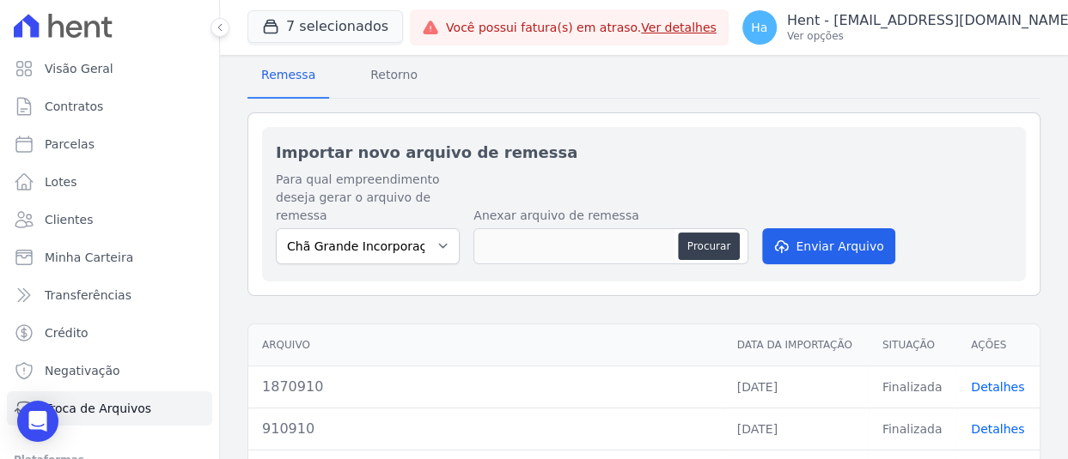
scroll to position [258, 0]
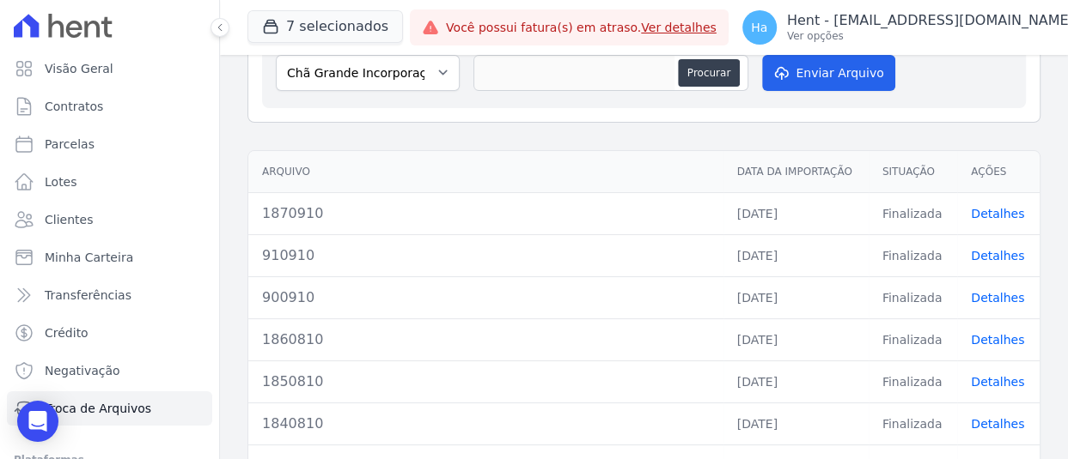
click at [976, 207] on link "Detalhes" at bounding box center [996, 214] width 53 height 14
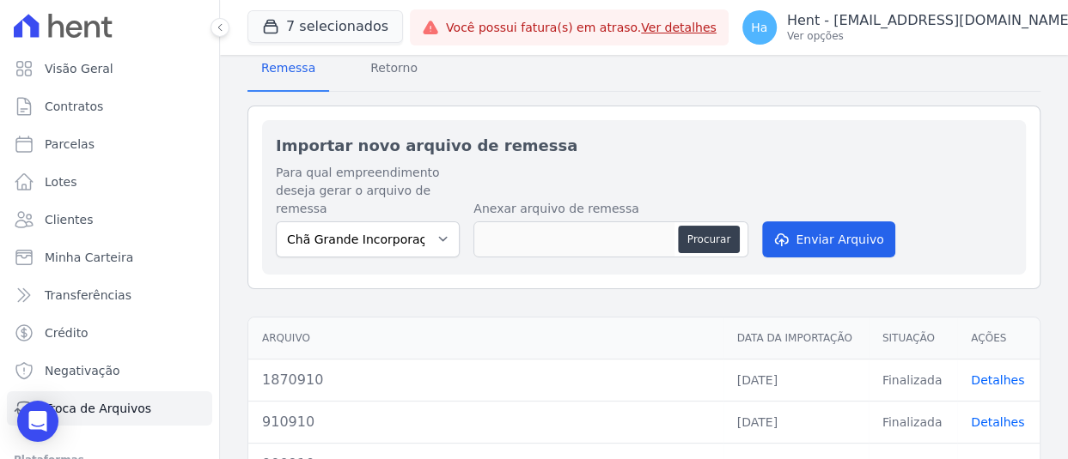
scroll to position [172, 0]
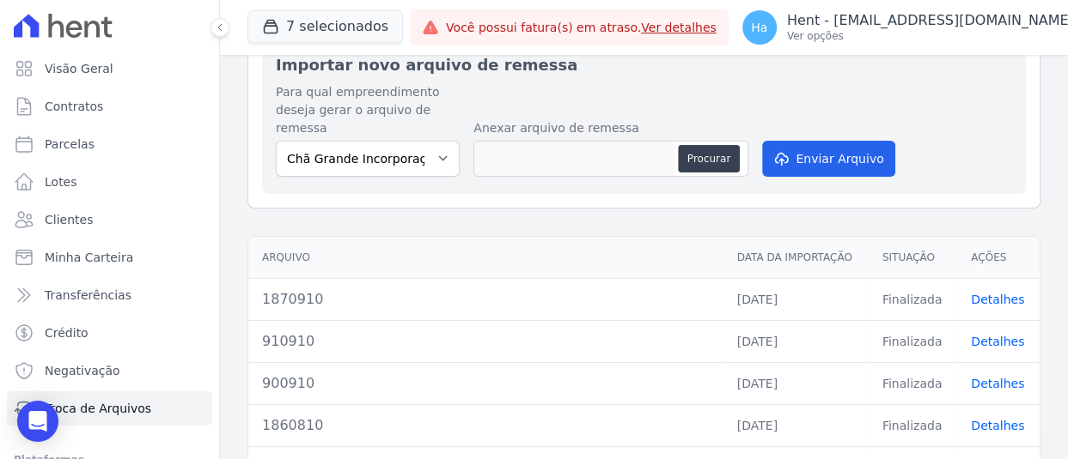
click at [974, 338] on link "Detalhes" at bounding box center [996, 342] width 53 height 14
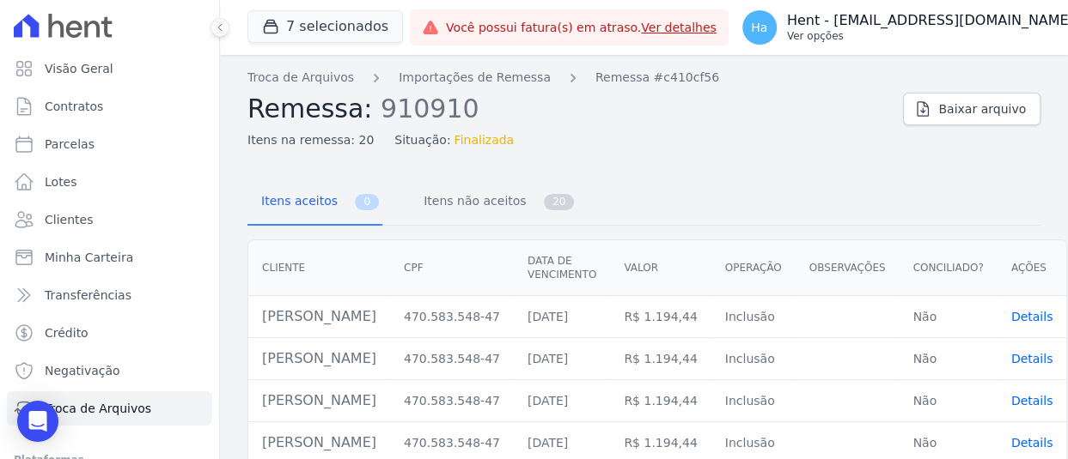
click at [958, 33] on p "Ver opções" at bounding box center [930, 36] width 287 height 14
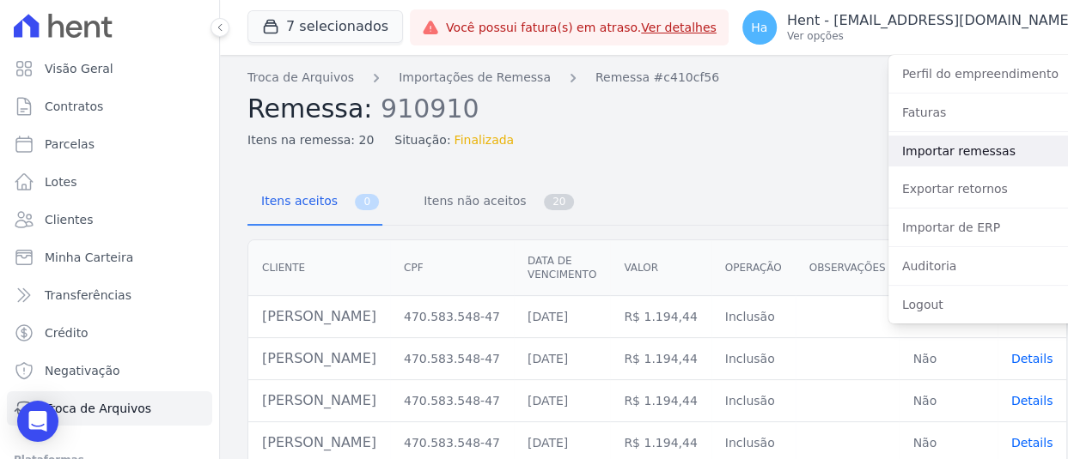
click at [922, 147] on link "Importar remessas" at bounding box center [998, 151] width 220 height 31
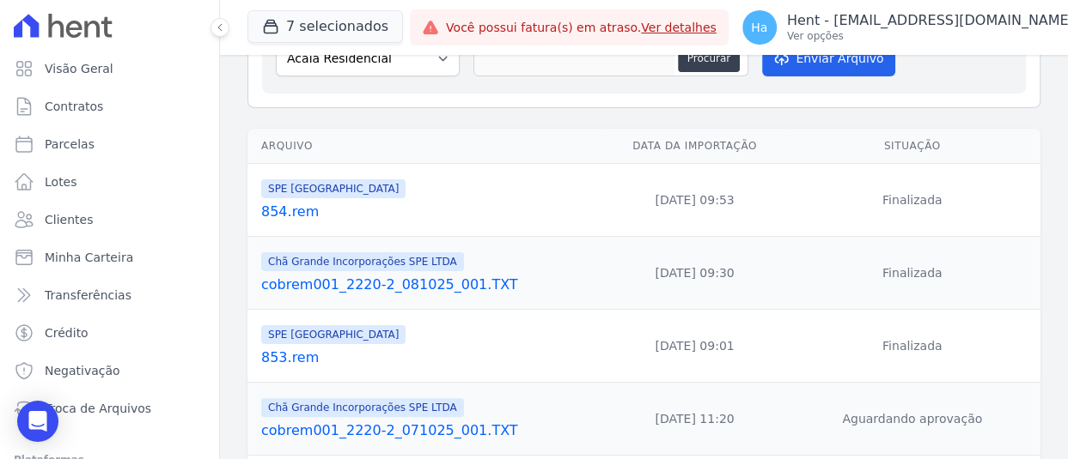
scroll to position [172, 0]
click at [291, 357] on link "853.rem" at bounding box center [430, 357] width 338 height 21
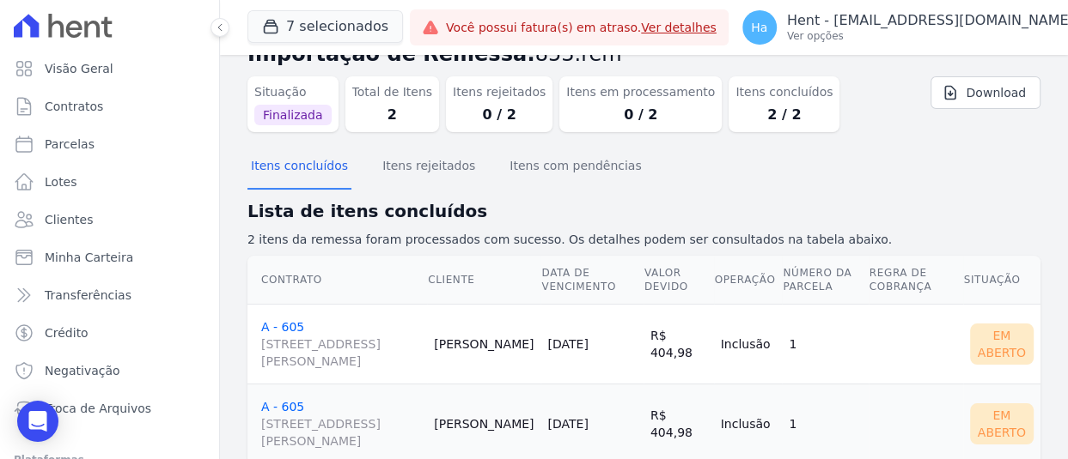
scroll to position [94, 0]
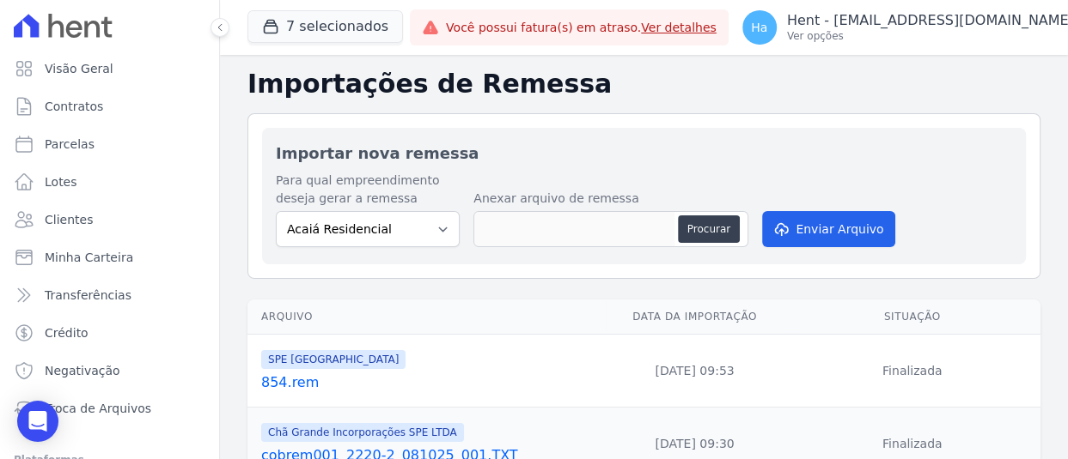
click at [275, 383] on link "854.rem" at bounding box center [430, 383] width 338 height 21
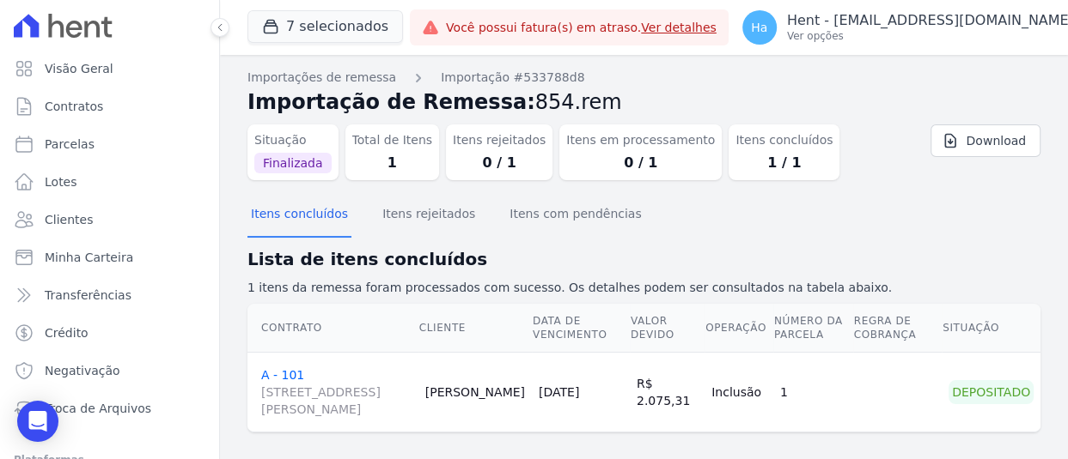
drag, startPoint x: 336, startPoint y: 375, endPoint x: 259, endPoint y: 374, distance: 77.3
click at [259, 374] on td "A - 101 [STREET_ADDRESS][PERSON_NAME]" at bounding box center [332, 392] width 171 height 80
copy link "A - 101"
